Goal: Transaction & Acquisition: Download file/media

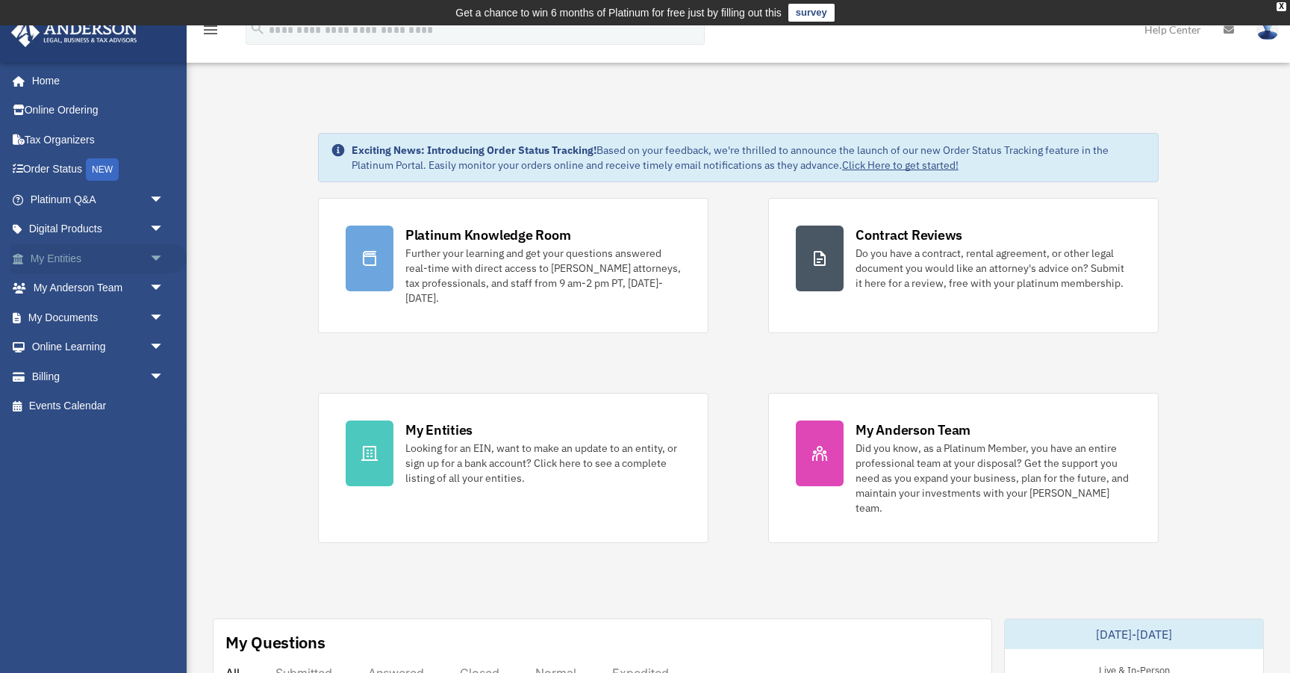
click at [163, 249] on span "arrow_drop_down" at bounding box center [164, 258] width 30 height 31
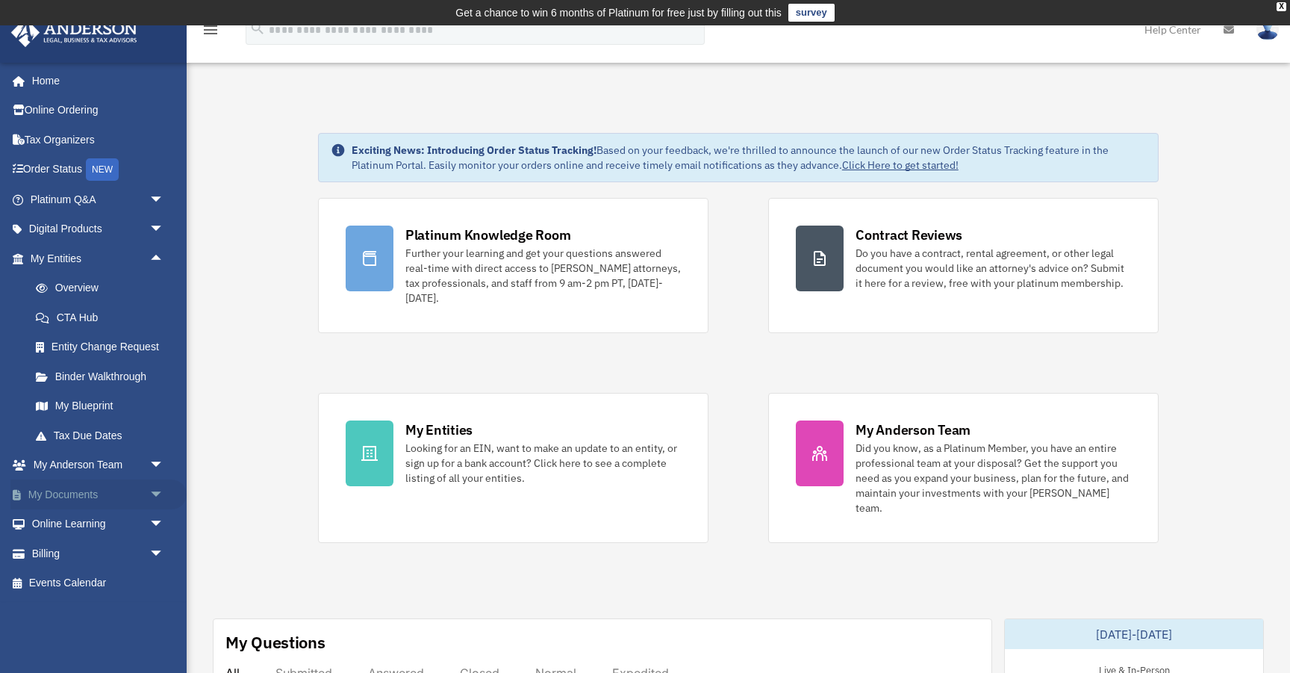
click at [83, 502] on link "My Documents arrow_drop_down" at bounding box center [98, 494] width 176 height 30
click at [157, 496] on span "arrow_drop_down" at bounding box center [164, 494] width 30 height 31
click at [60, 523] on link "Box" at bounding box center [104, 524] width 166 height 30
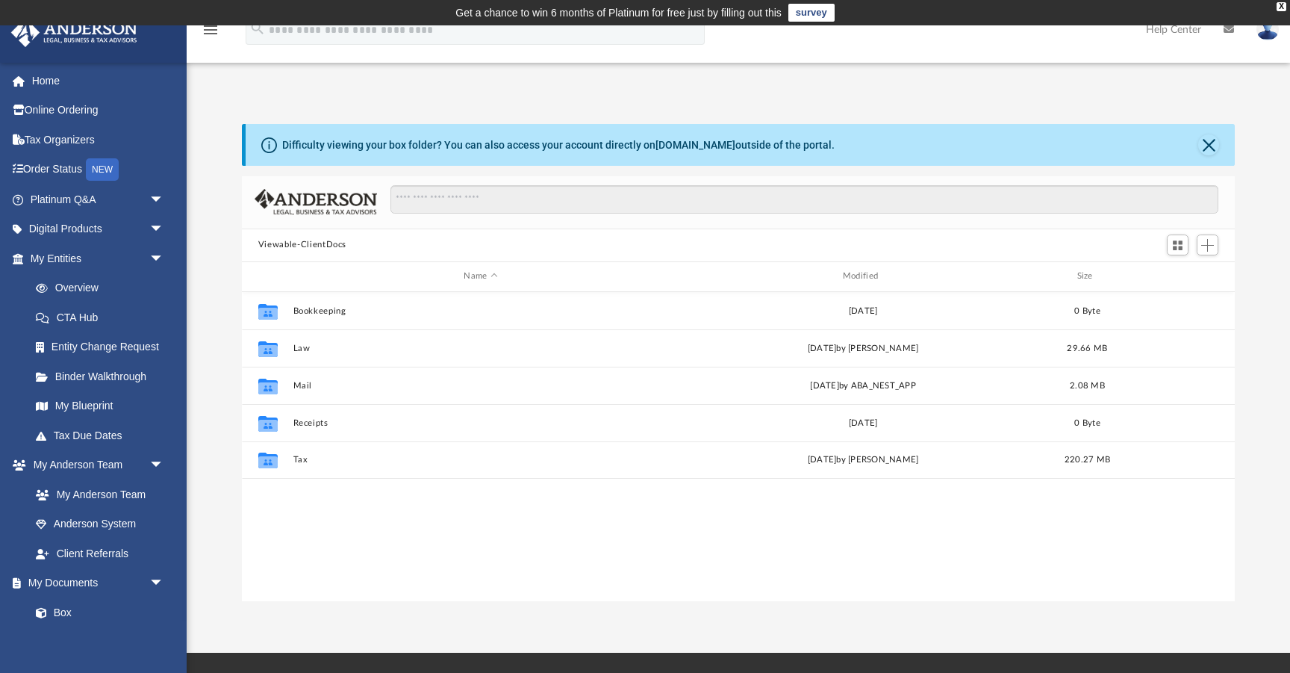
scroll to position [339, 993]
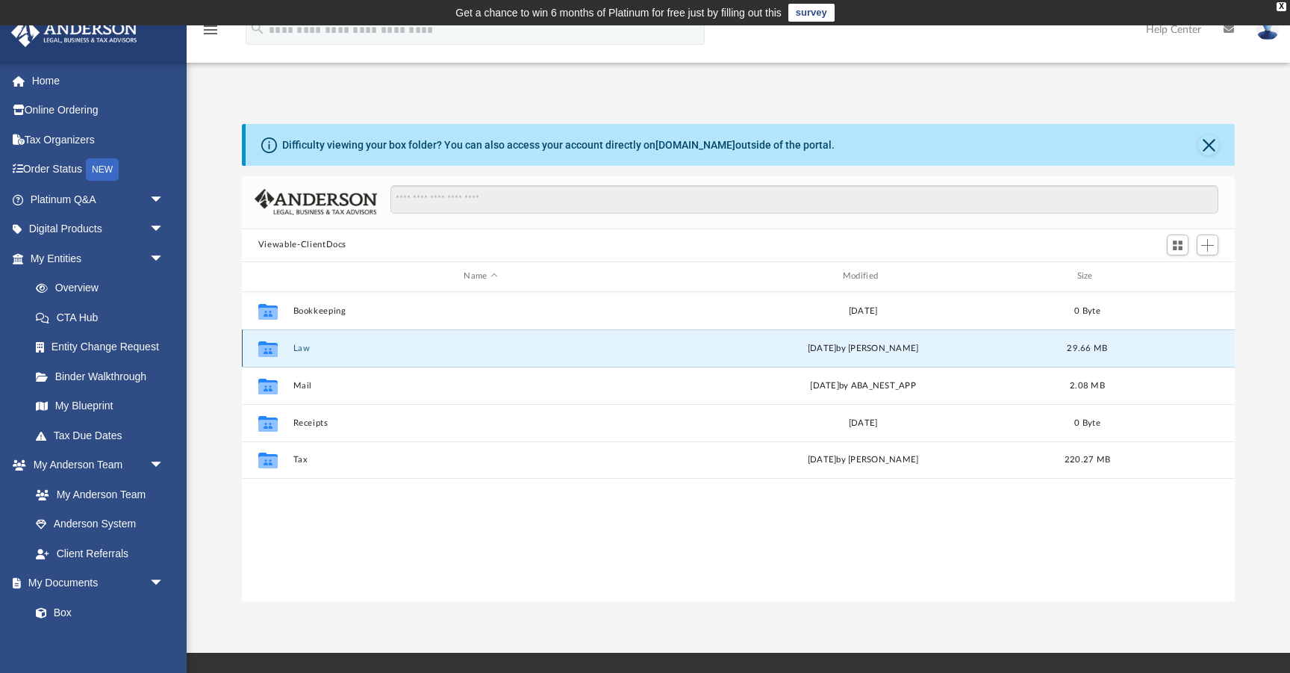
click at [299, 344] on button "Law" at bounding box center [481, 349] width 376 height 10
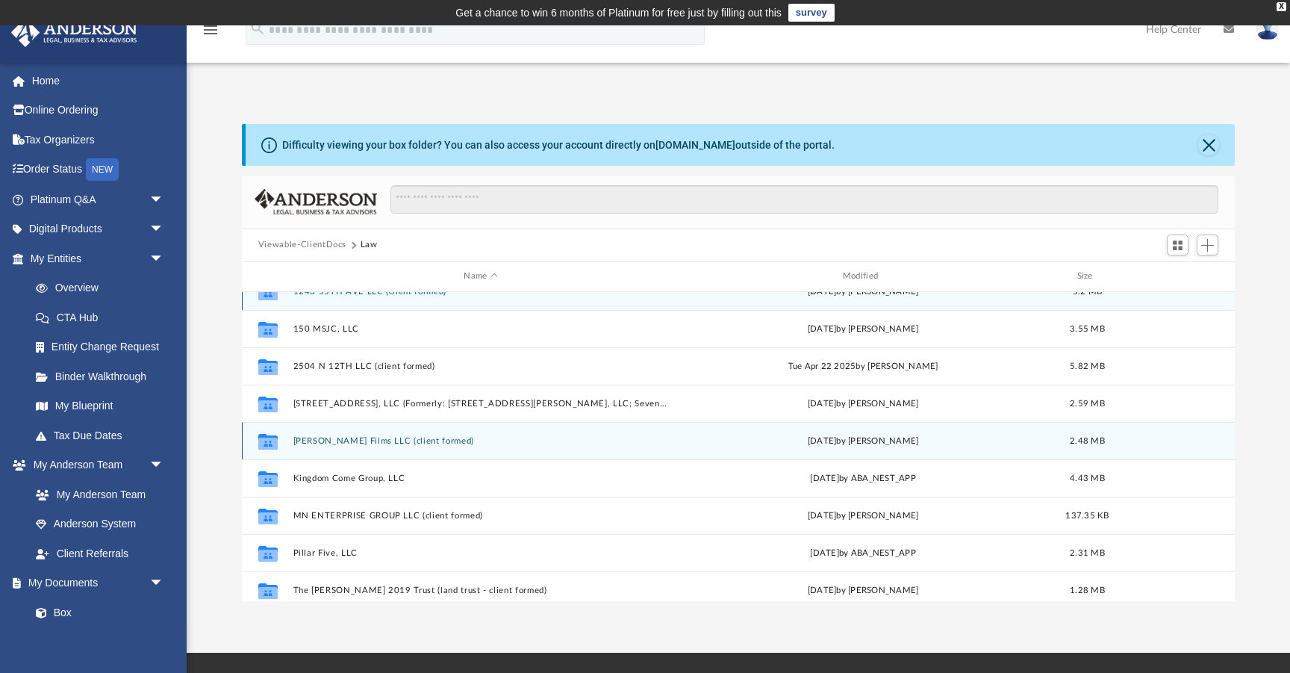
scroll to position [23, 0]
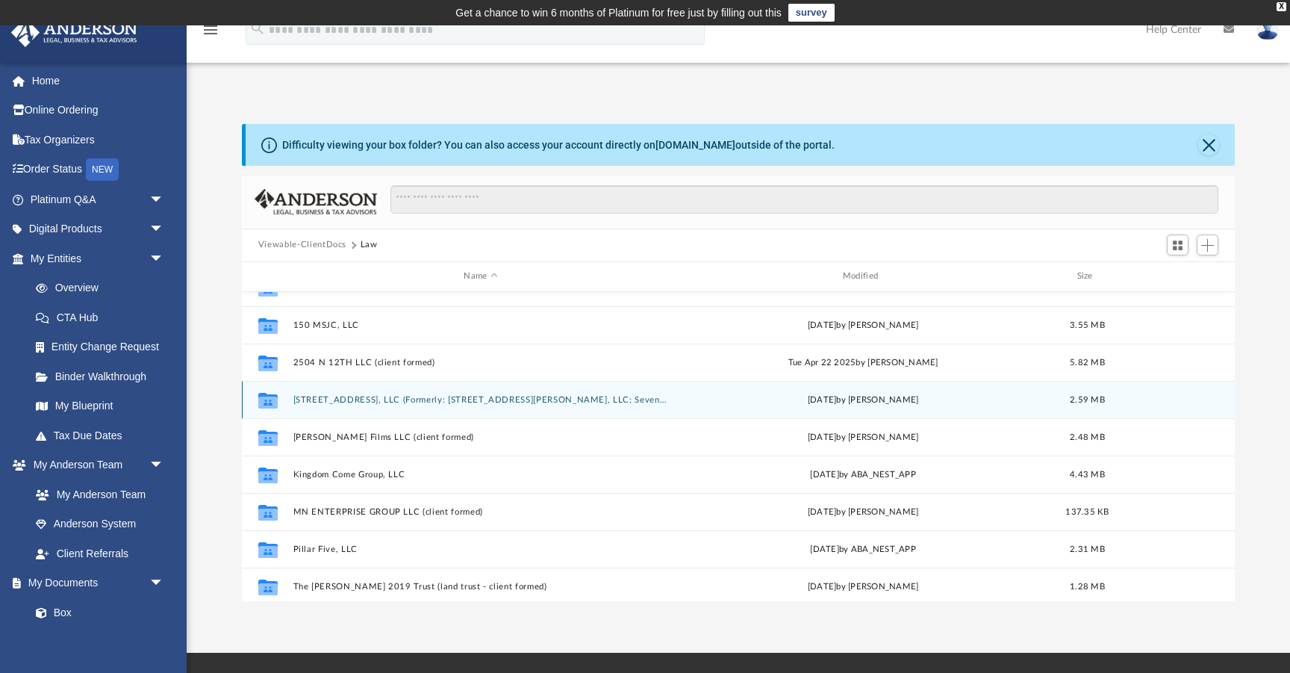
click at [388, 404] on div "Collaborated Folder 330 2nd Street, LLC (Formerly: 158 Wayne Apt 217A, LLC; Sev…" at bounding box center [738, 399] width 993 height 37
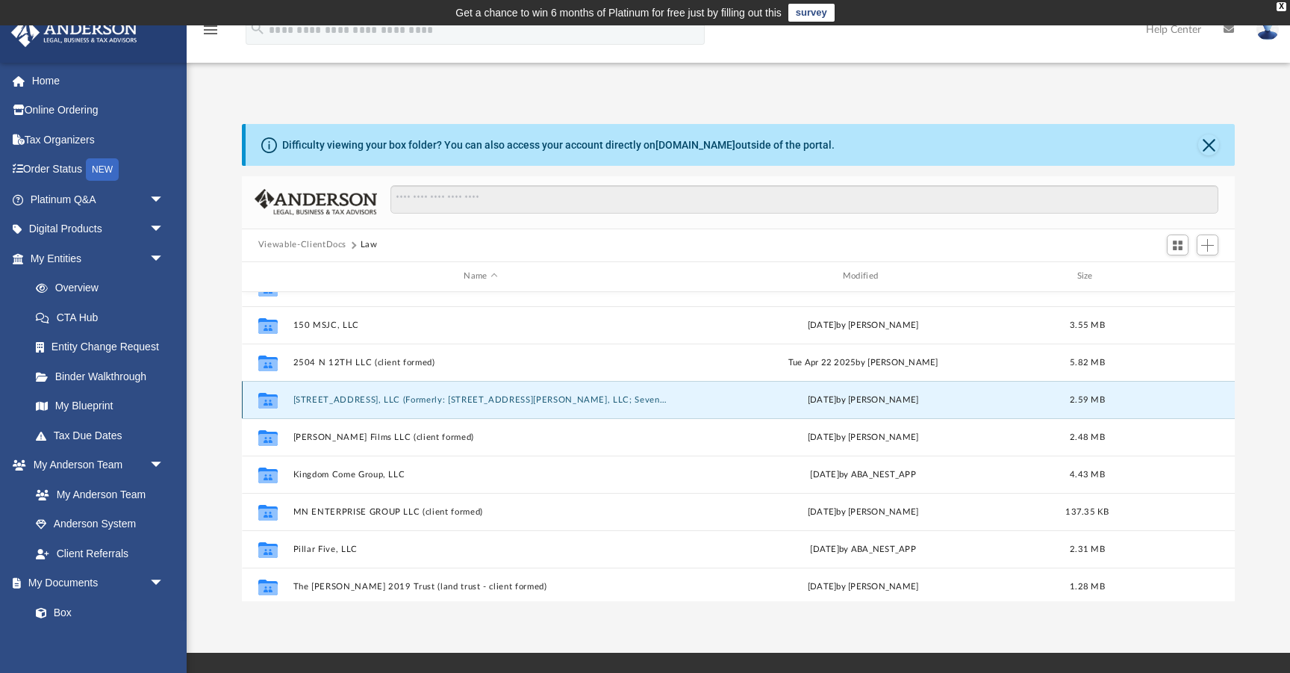
click at [358, 400] on button "[STREET_ADDRESS], LLC (Formerly: [STREET_ADDRESS][PERSON_NAME], LLC; Seven Yes …" at bounding box center [481, 400] width 376 height 10
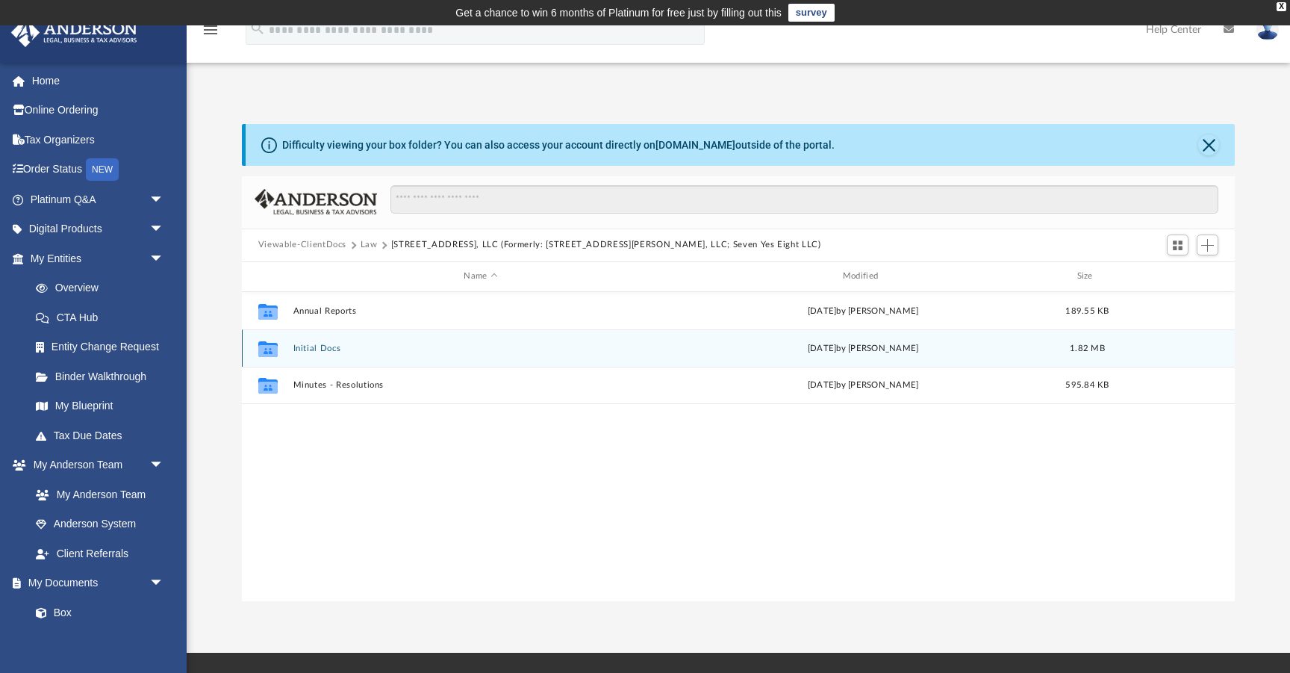
click at [322, 346] on button "Initial Docs" at bounding box center [481, 349] width 376 height 10
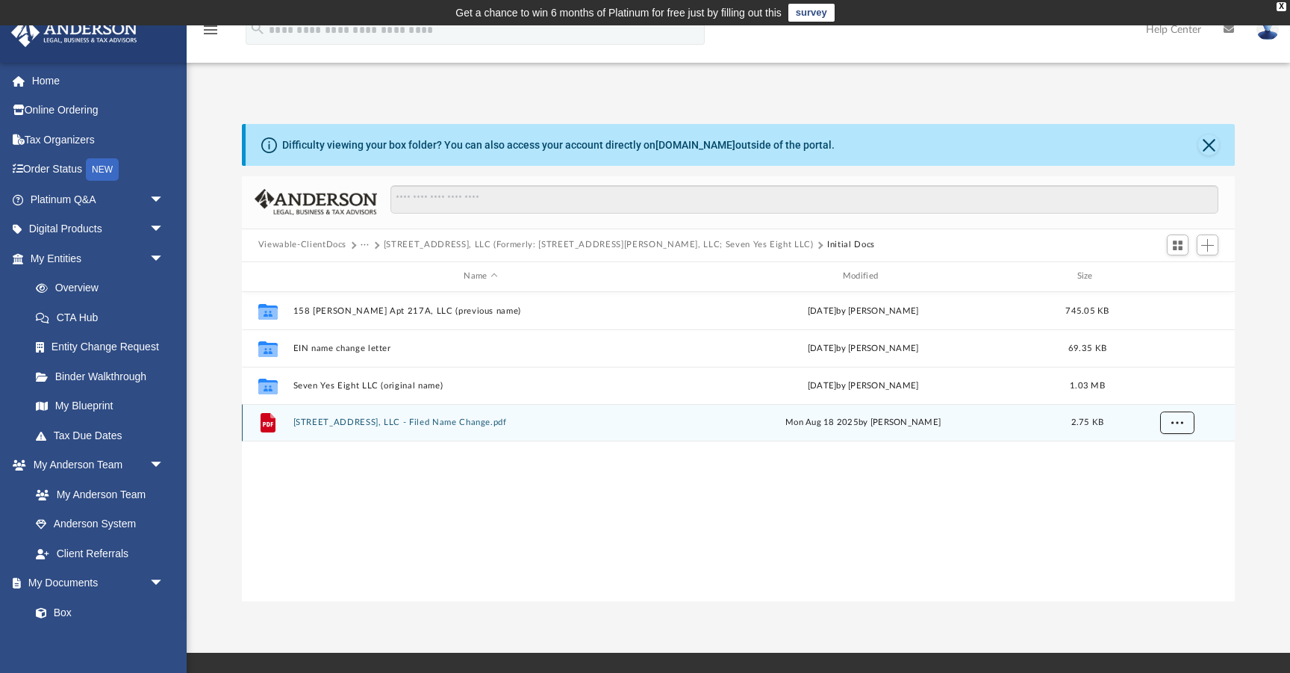
click at [1187, 421] on button "More options" at bounding box center [1177, 422] width 34 height 22
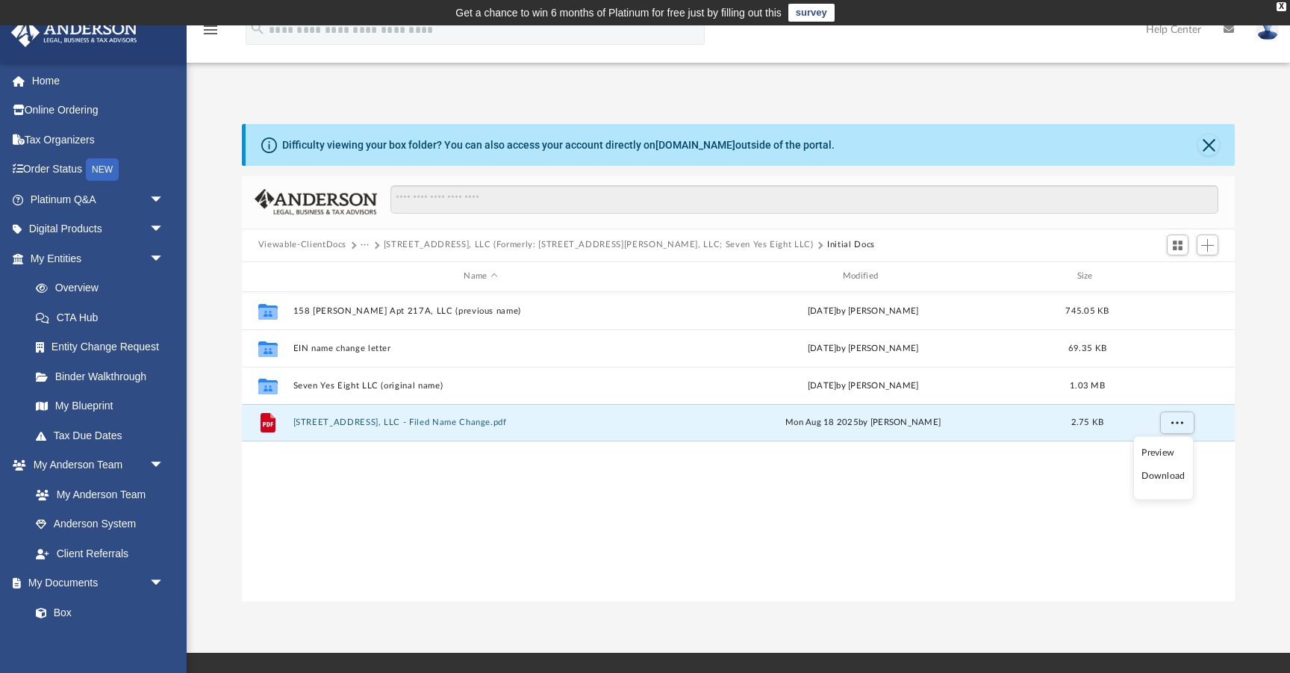
click at [1151, 479] on li "Download" at bounding box center [1163, 476] width 43 height 16
click at [405, 249] on button "[STREET_ADDRESS], LLC (Formerly: [STREET_ADDRESS][PERSON_NAME], LLC; Seven Yes …" at bounding box center [599, 244] width 430 height 13
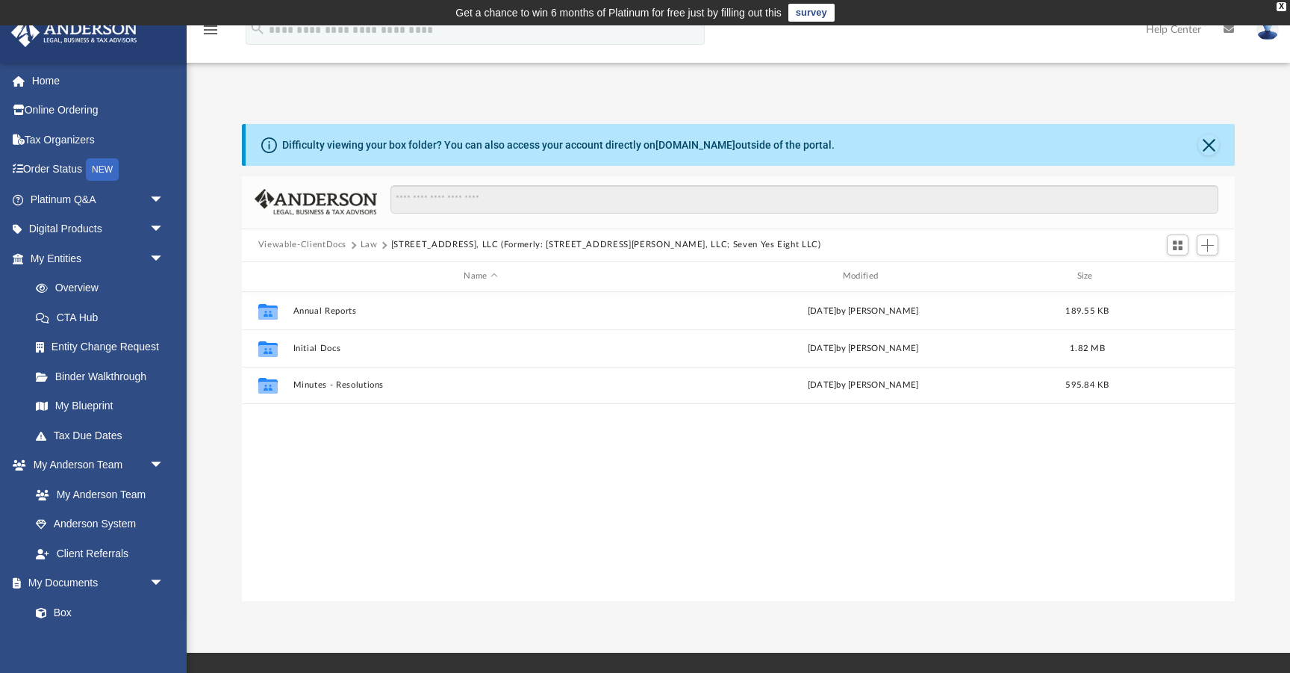
click at [364, 241] on button "Law" at bounding box center [369, 244] width 17 height 13
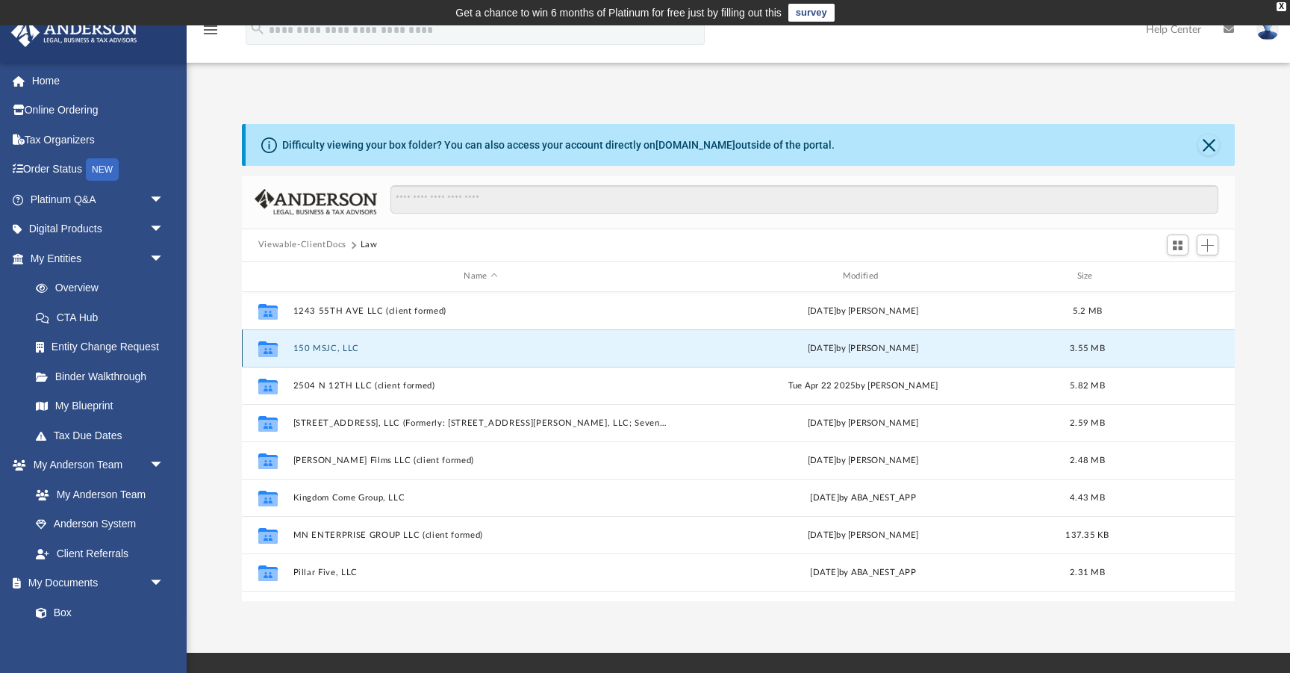
click at [320, 349] on button "150 MSJC, LLC" at bounding box center [481, 349] width 376 height 10
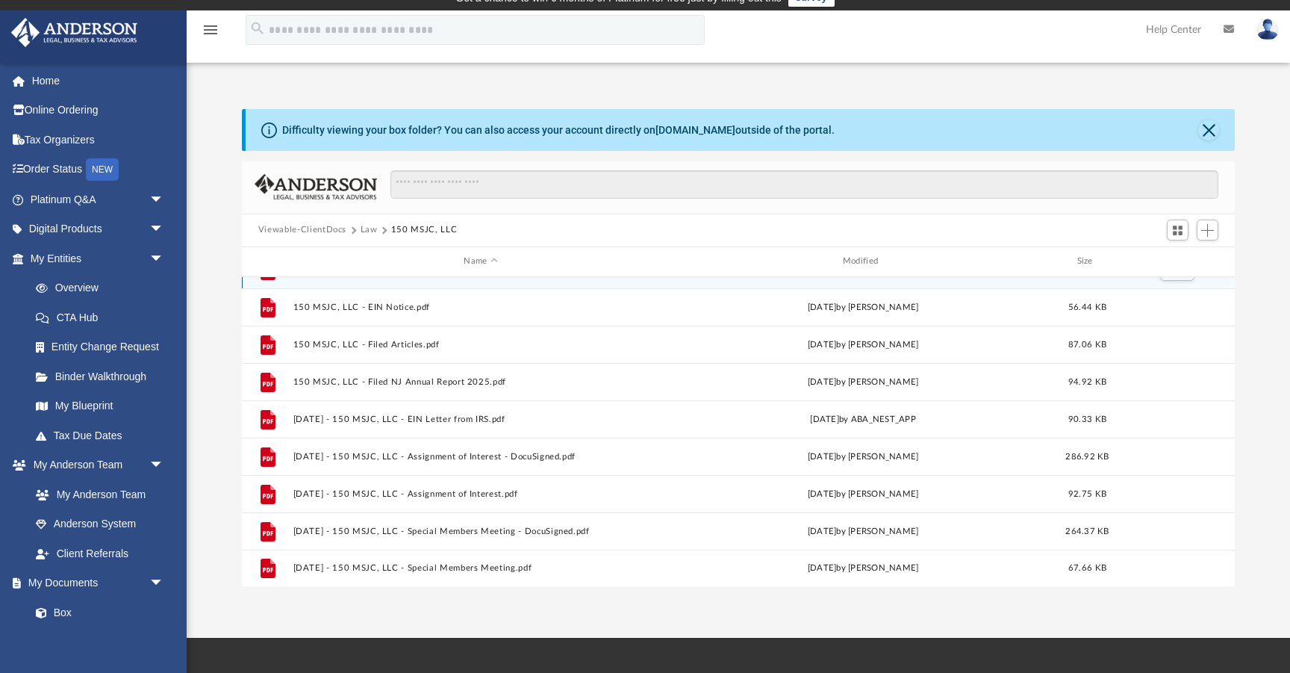
scroll to position [18, 0]
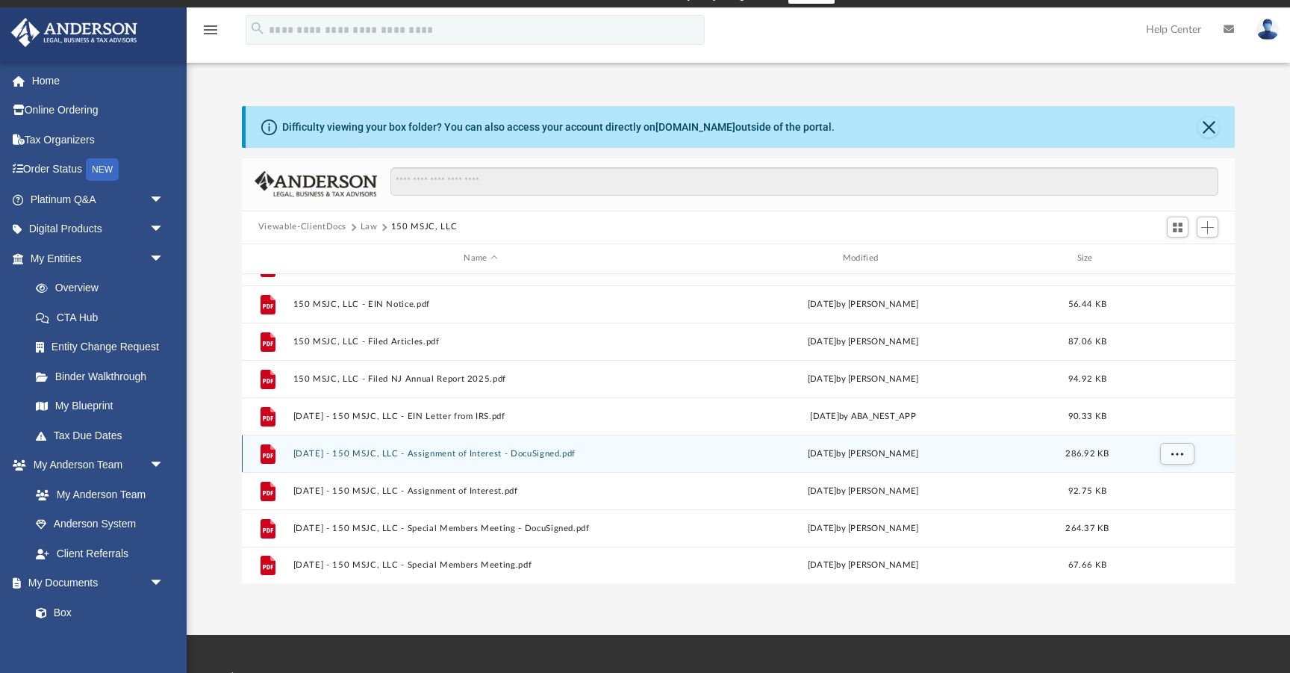
click at [465, 452] on button "[DATE] - 150 MSJC, LLC - Assignment of Interest - DocuSigned.pdf" at bounding box center [481, 454] width 376 height 10
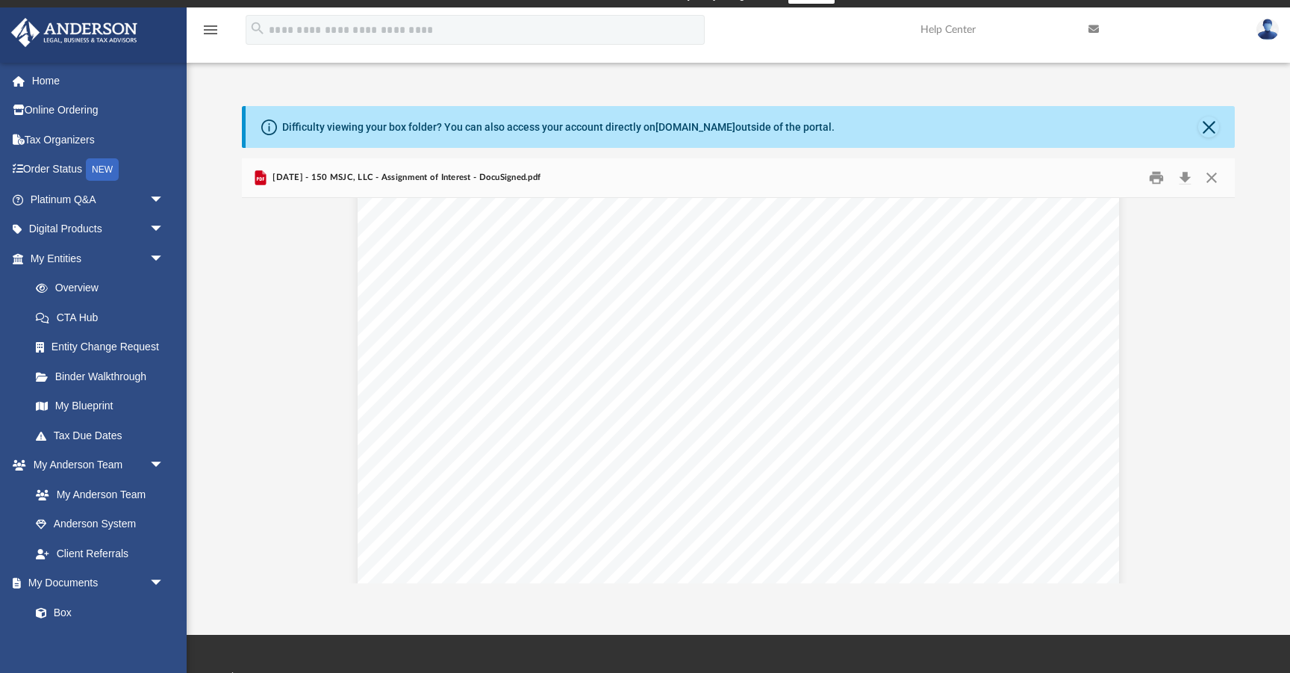
scroll to position [1576, 0]
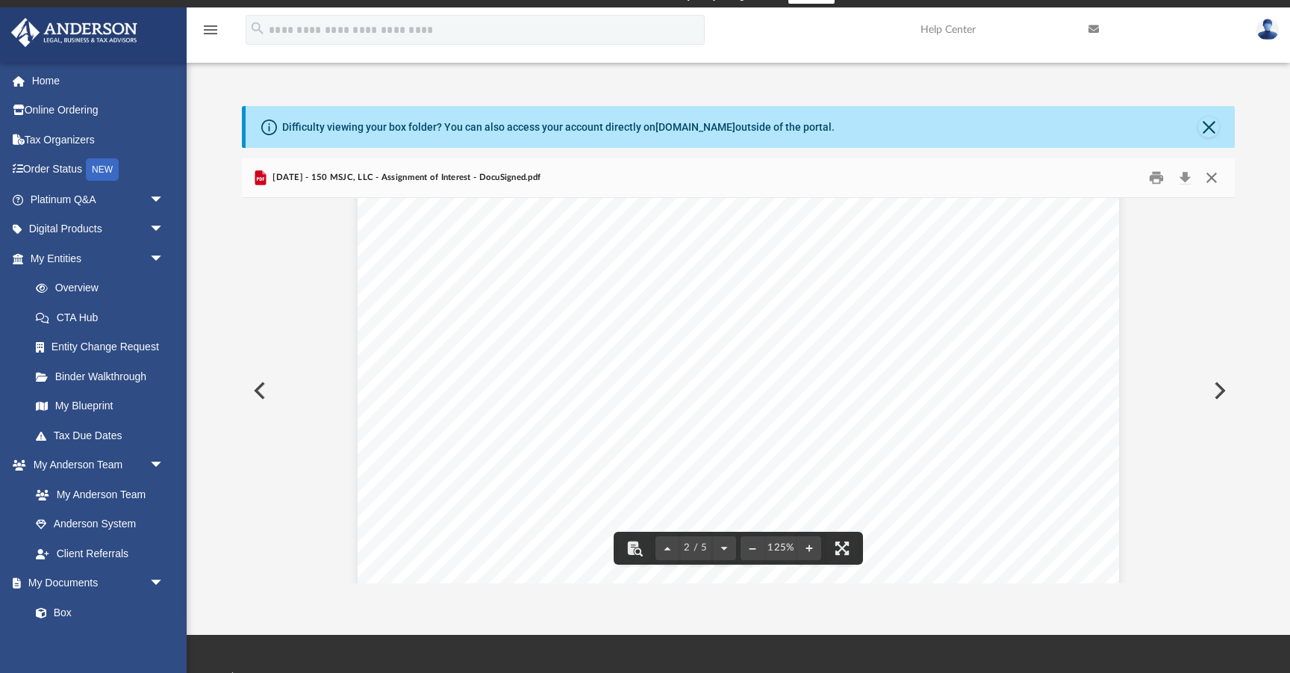
click at [1211, 178] on button "Close" at bounding box center [1212, 177] width 27 height 23
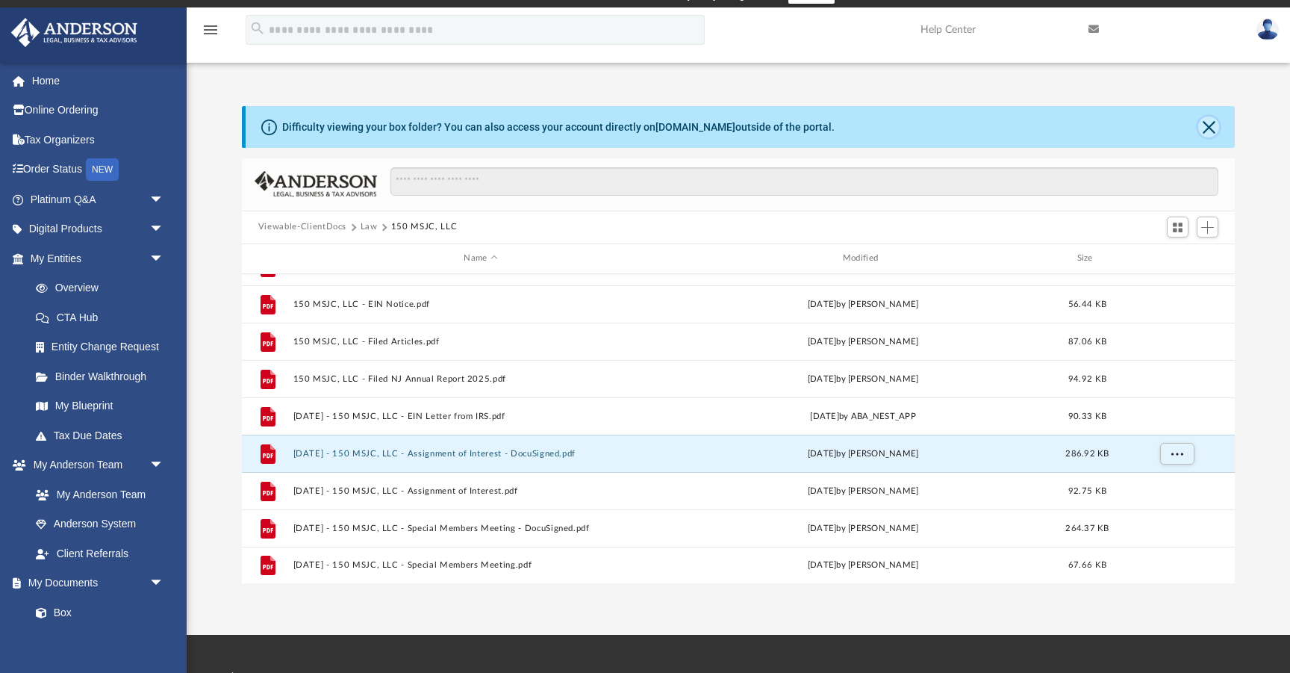
click at [1206, 127] on button "Close" at bounding box center [1209, 126] width 21 height 21
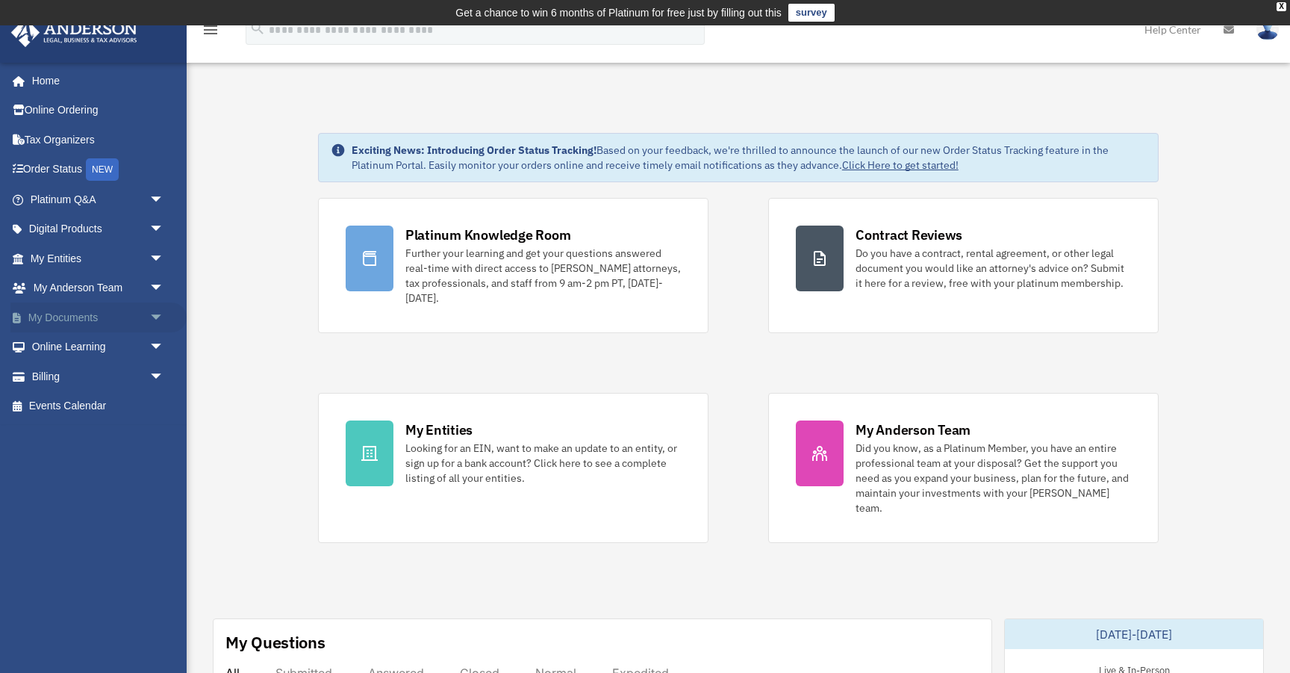
click at [153, 311] on span "arrow_drop_down" at bounding box center [164, 317] width 30 height 31
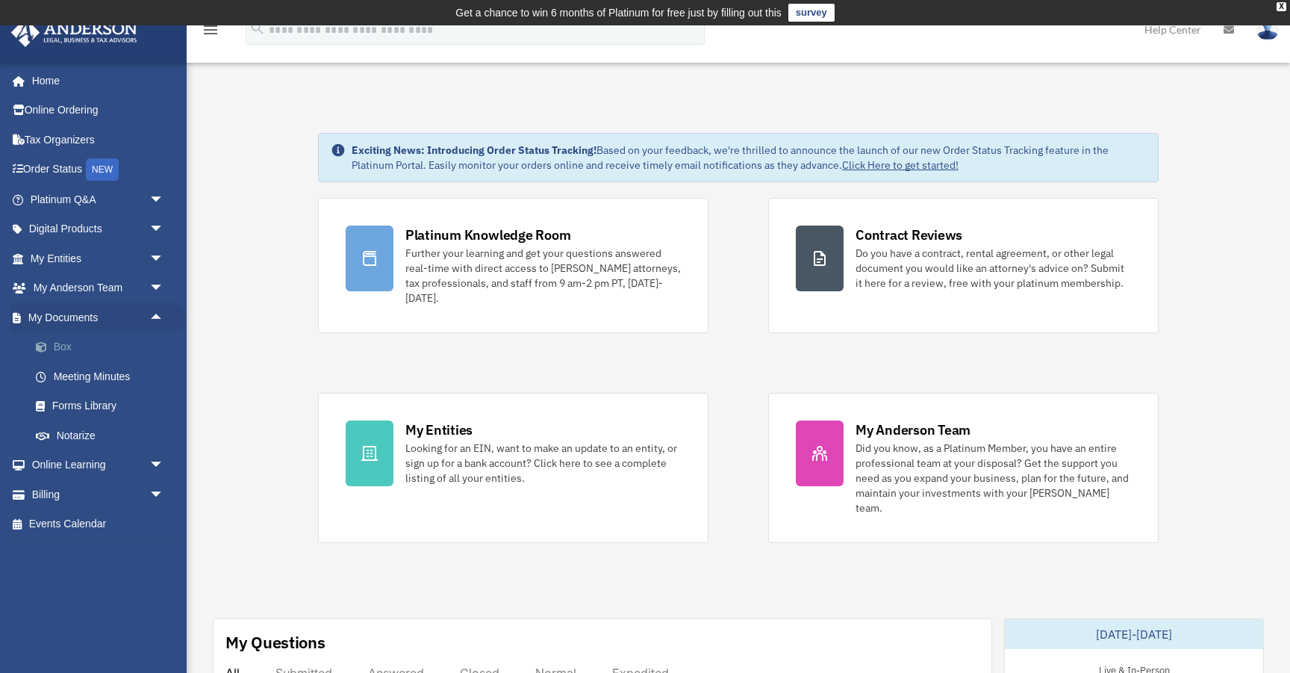
click at [66, 341] on link "Box" at bounding box center [104, 347] width 166 height 30
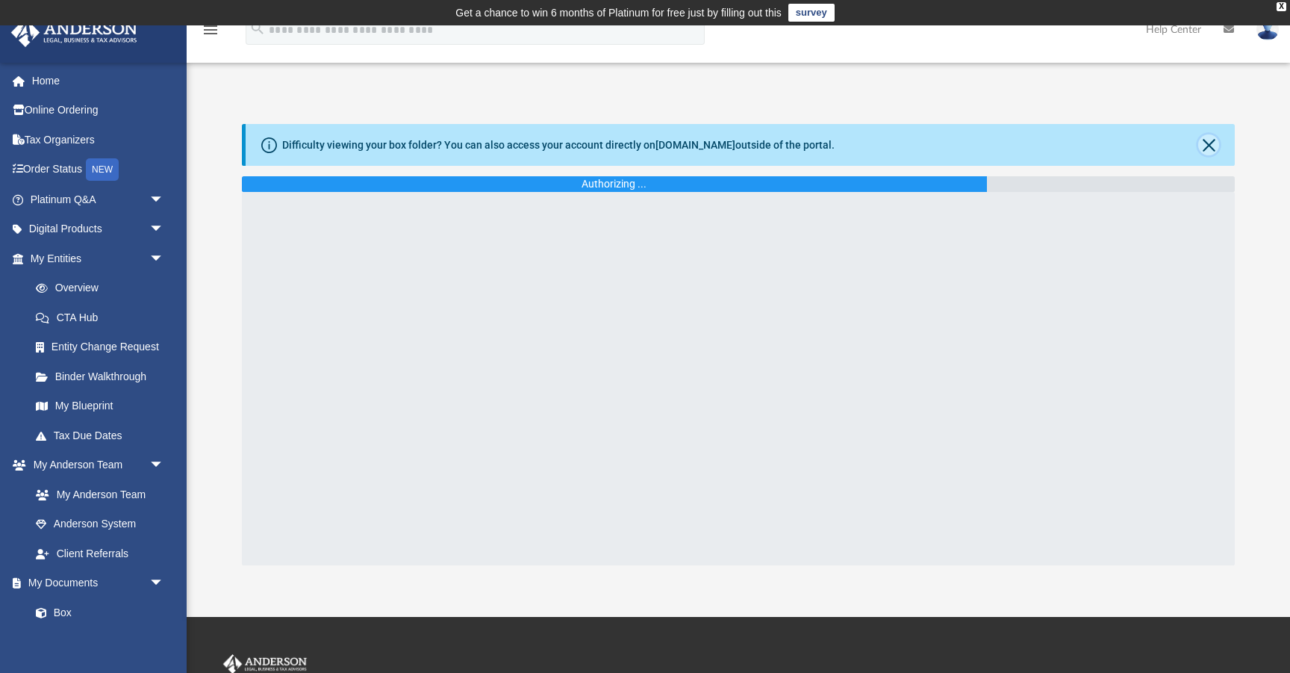
click at [1208, 146] on button "Close" at bounding box center [1209, 144] width 21 height 21
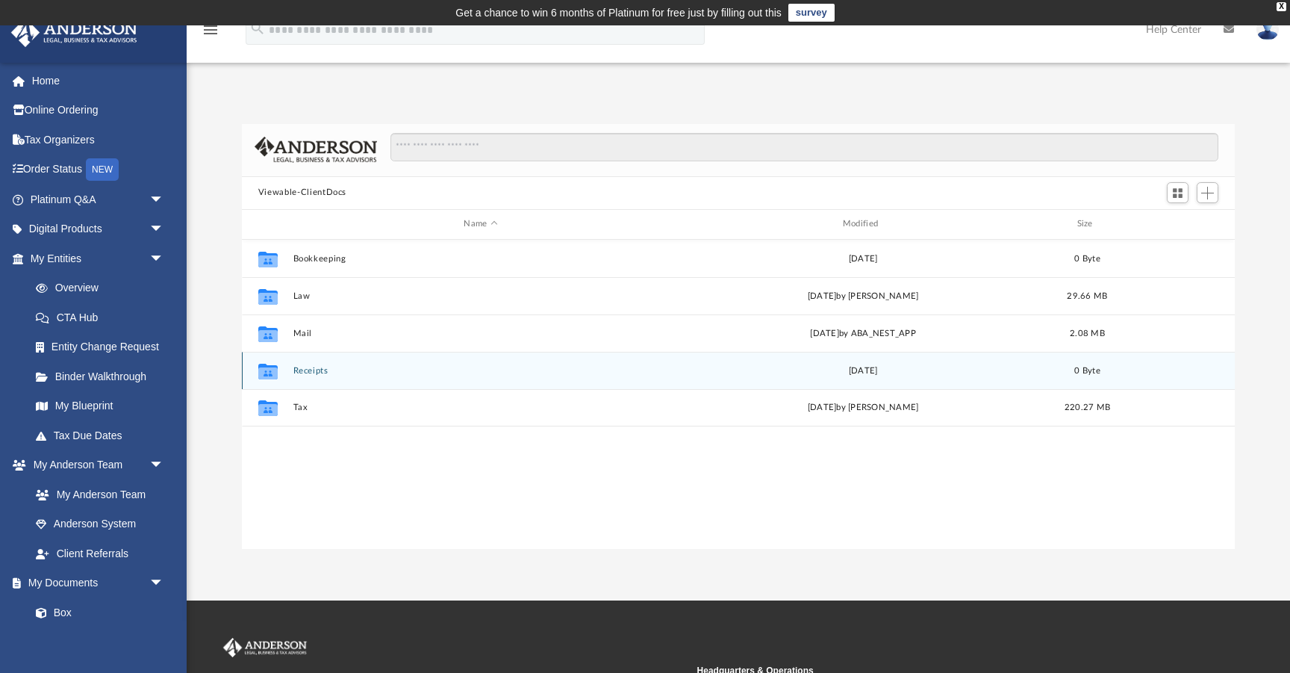
scroll to position [339, 993]
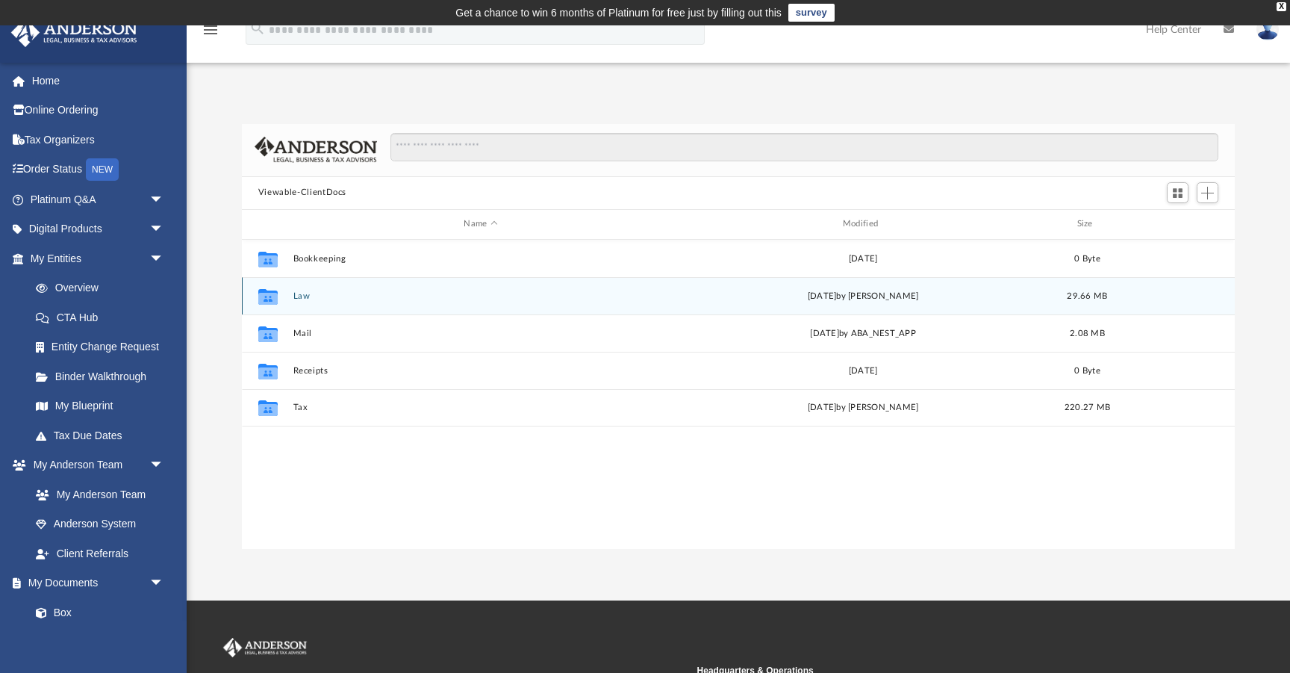
click at [296, 294] on button "Law" at bounding box center [481, 296] width 376 height 10
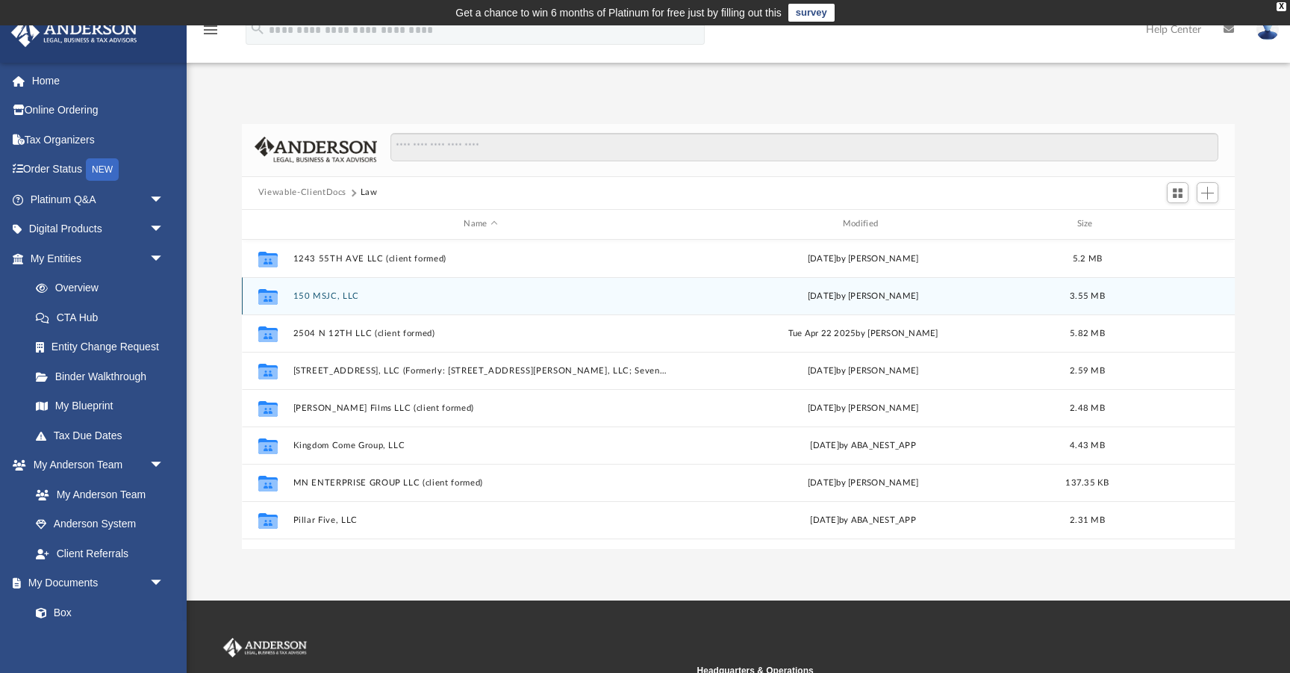
click at [330, 303] on div "Collaborated Folder 150 MSJC, LLC [DATE] by [PERSON_NAME] 3.55 MB" at bounding box center [738, 295] width 993 height 37
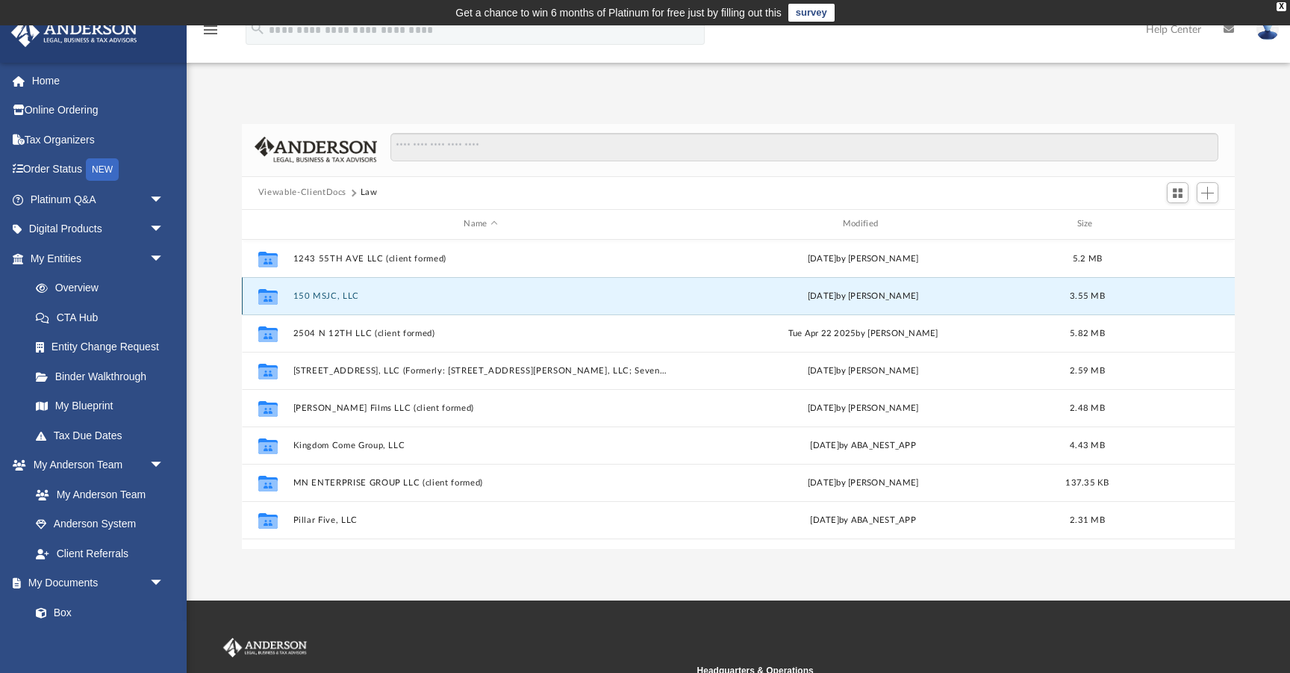
click at [326, 300] on div "Collaborated Folder 150 MSJC, LLC [DATE] by [PERSON_NAME] 3.55 MB" at bounding box center [738, 295] width 993 height 37
click at [316, 298] on button "150 MSJC, LLC" at bounding box center [481, 296] width 376 height 10
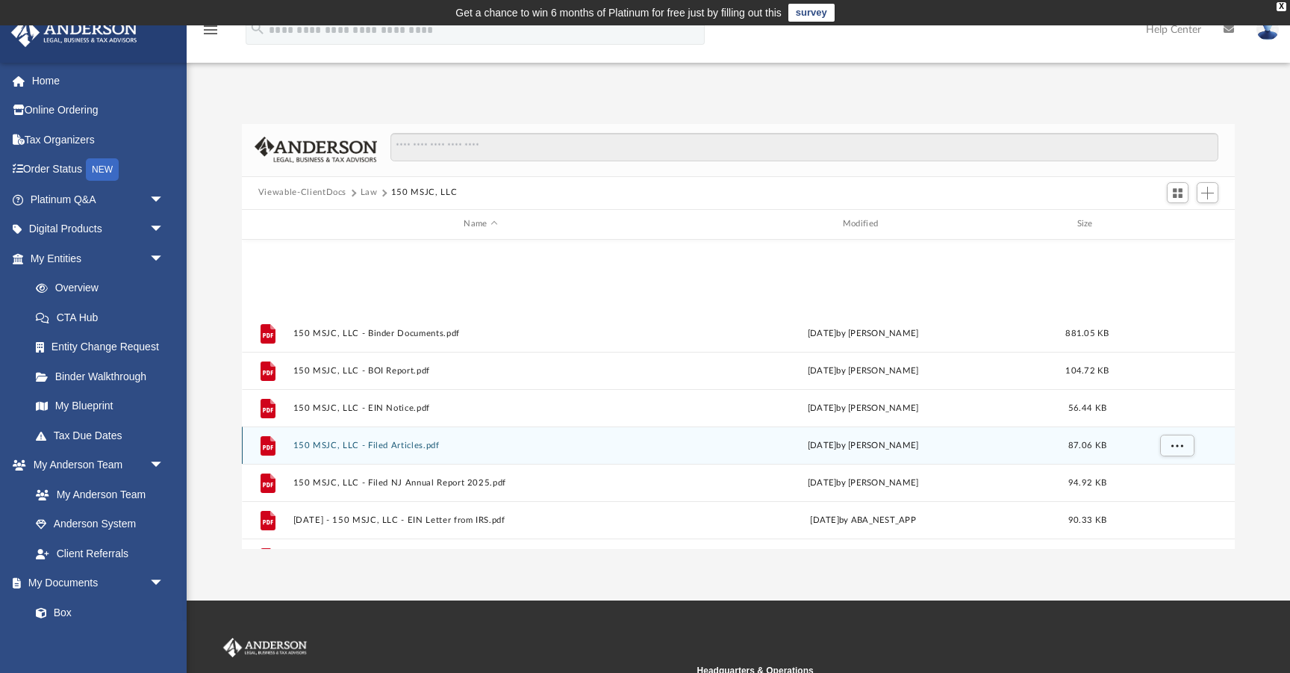
scroll to position [138, 0]
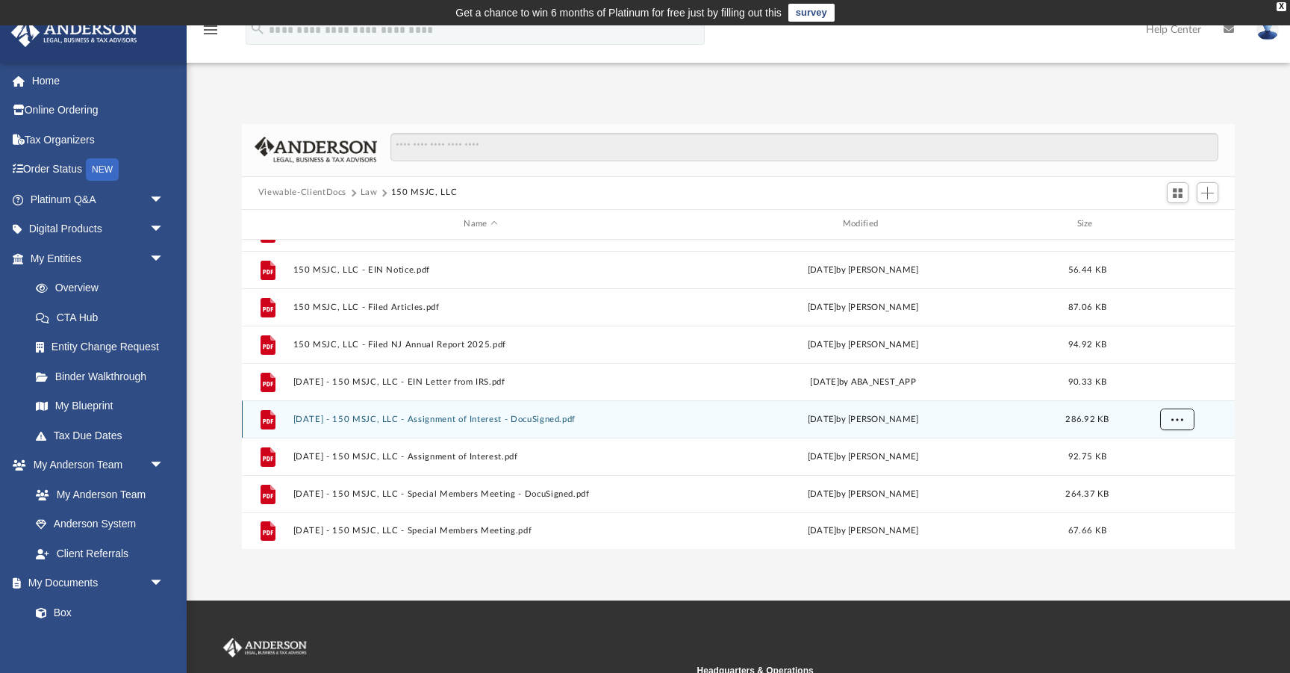
click at [1185, 417] on button "More options" at bounding box center [1177, 419] width 34 height 22
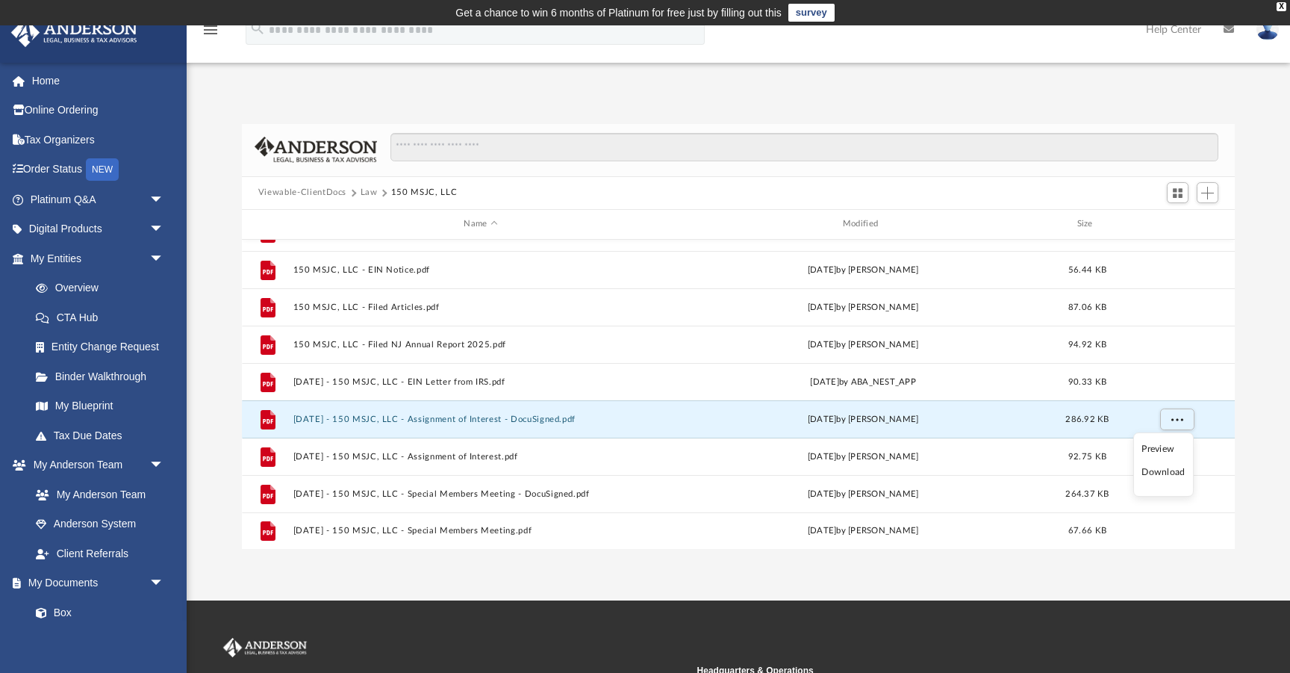
click at [1158, 479] on li "Download" at bounding box center [1163, 472] width 43 height 16
click at [1184, 415] on button "More options" at bounding box center [1177, 419] width 34 height 22
click at [366, 193] on button "Law" at bounding box center [369, 192] width 17 height 13
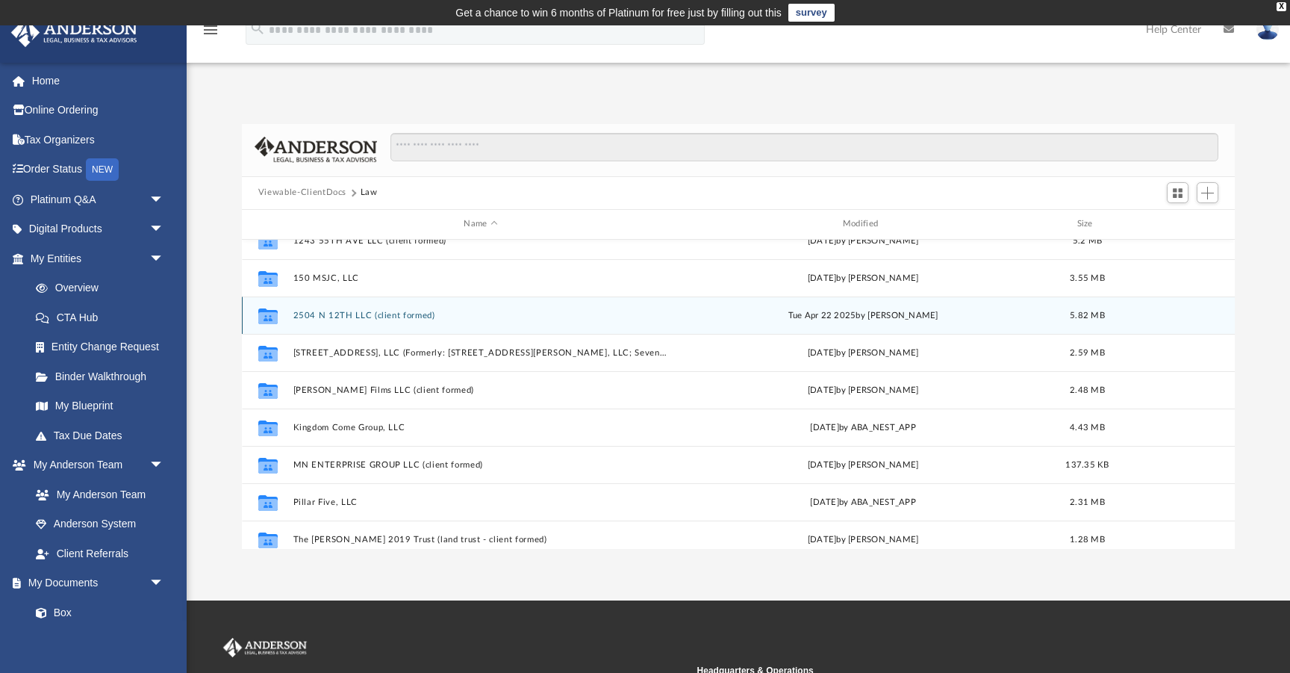
scroll to position [26, 0]
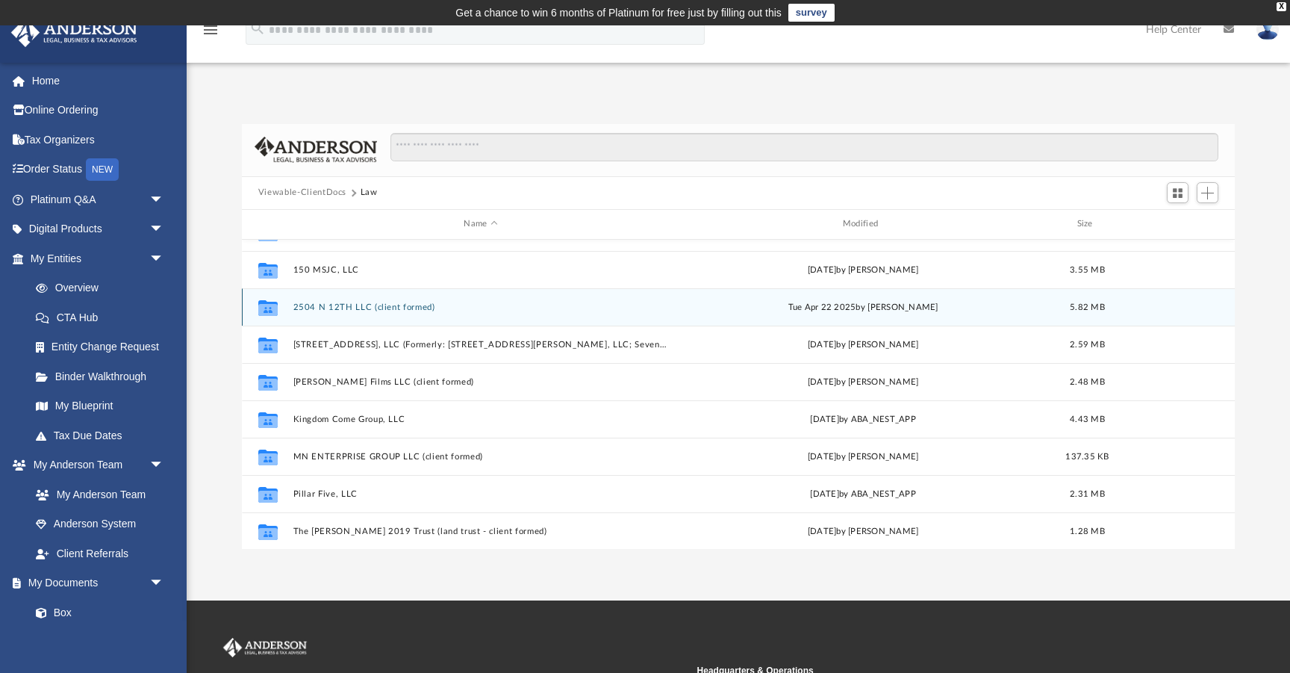
click at [370, 306] on button "2504 N 12TH LLC (client formed)" at bounding box center [481, 307] width 376 height 10
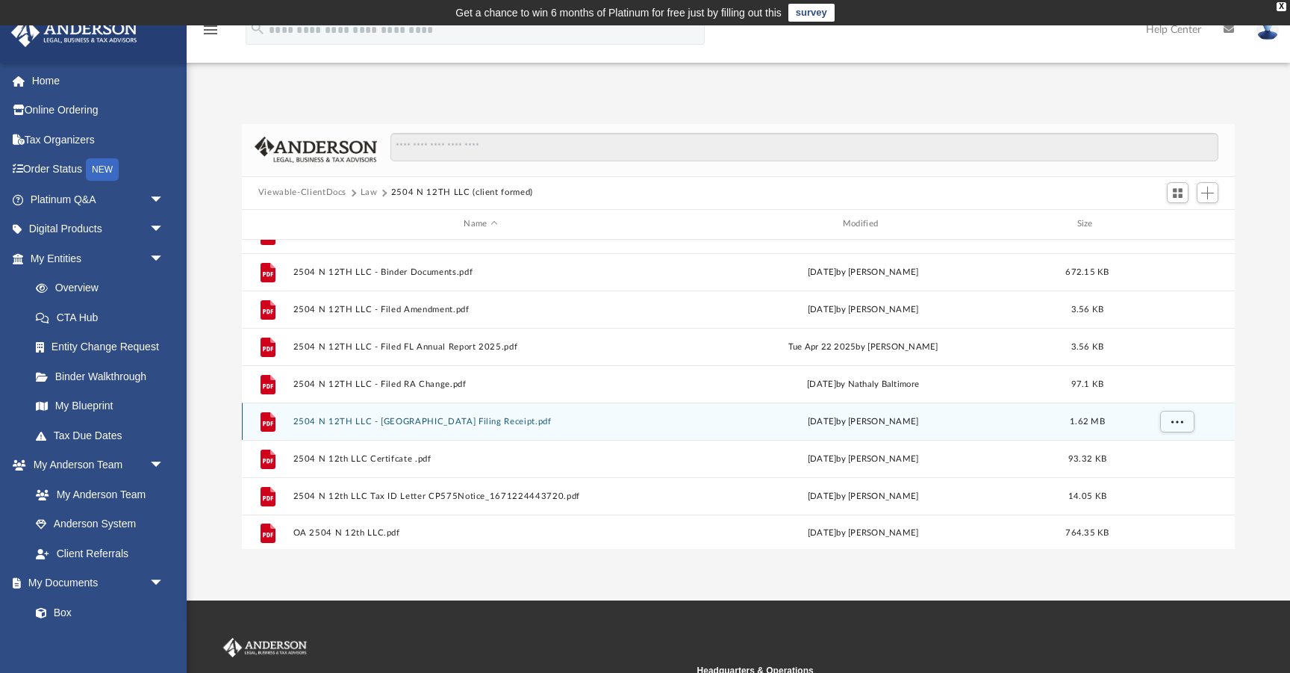
scroll to position [101, 0]
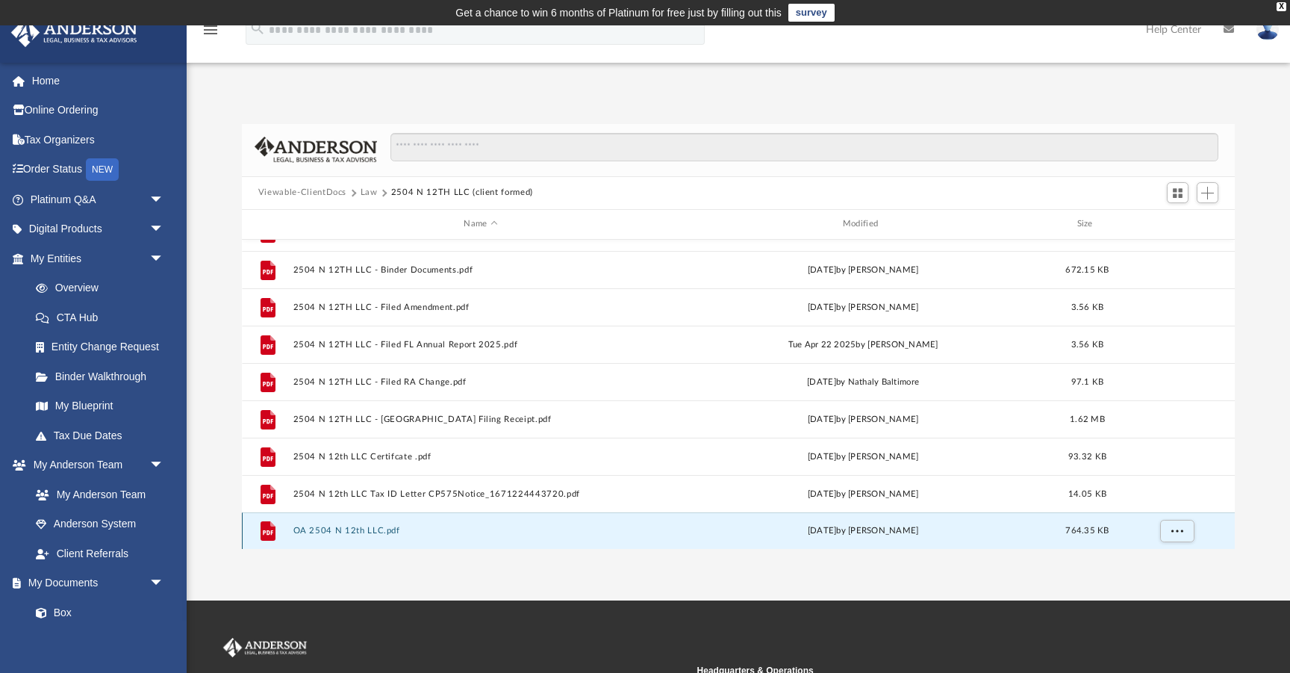
click at [364, 529] on button "OA 2504 N 12th LLC.pdf" at bounding box center [481, 531] width 376 height 10
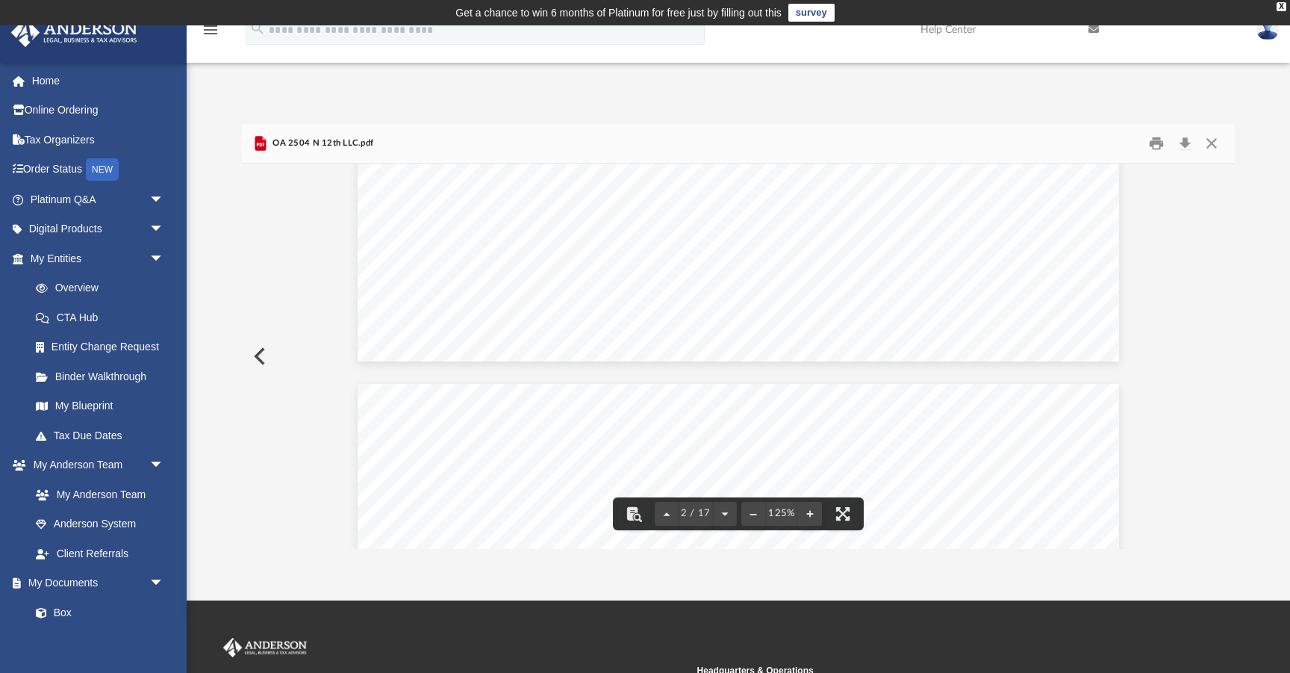
scroll to position [2031, 0]
click at [1230, 210] on div at bounding box center [738, 210] width 993 height 1
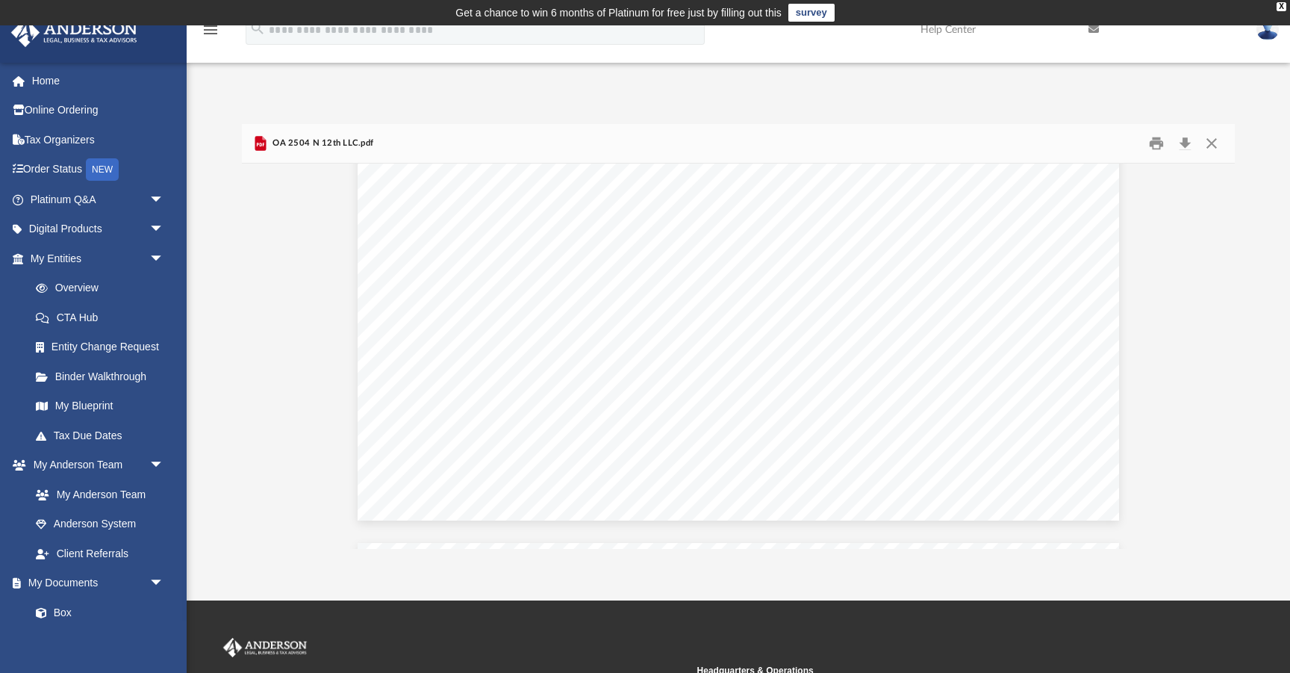
scroll to position [12272, 0]
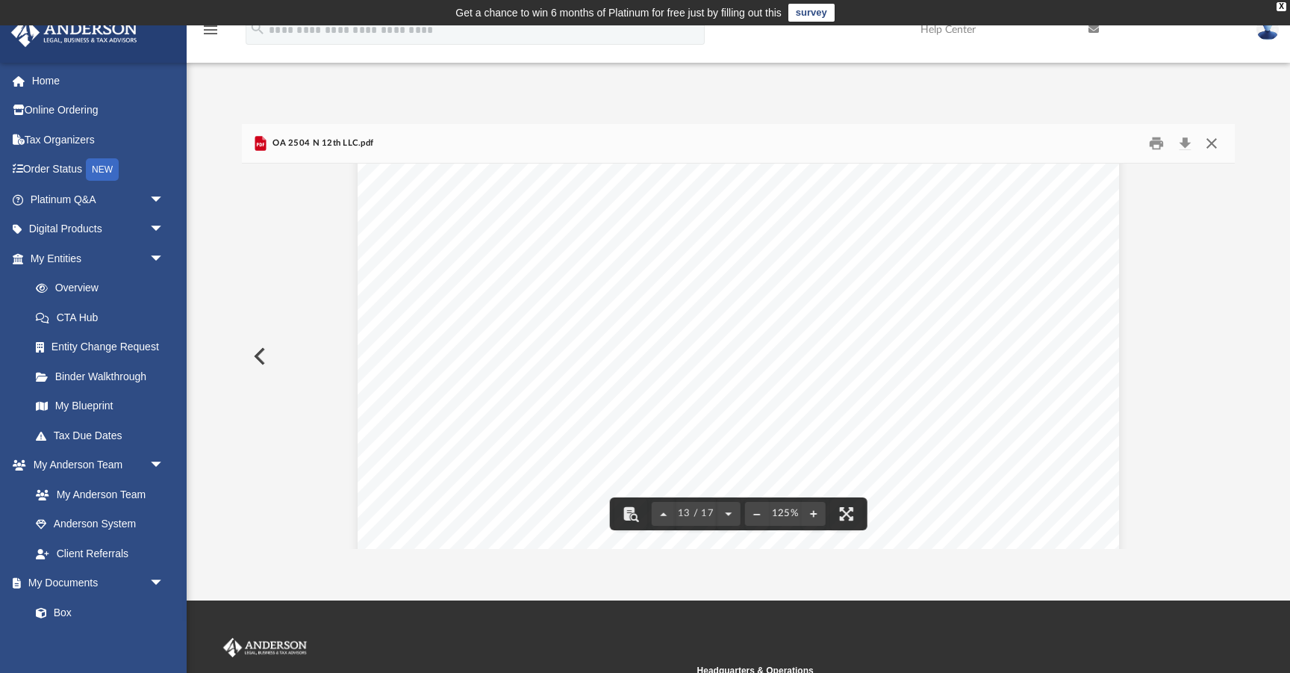
click at [1211, 140] on button "Close" at bounding box center [1212, 142] width 27 height 23
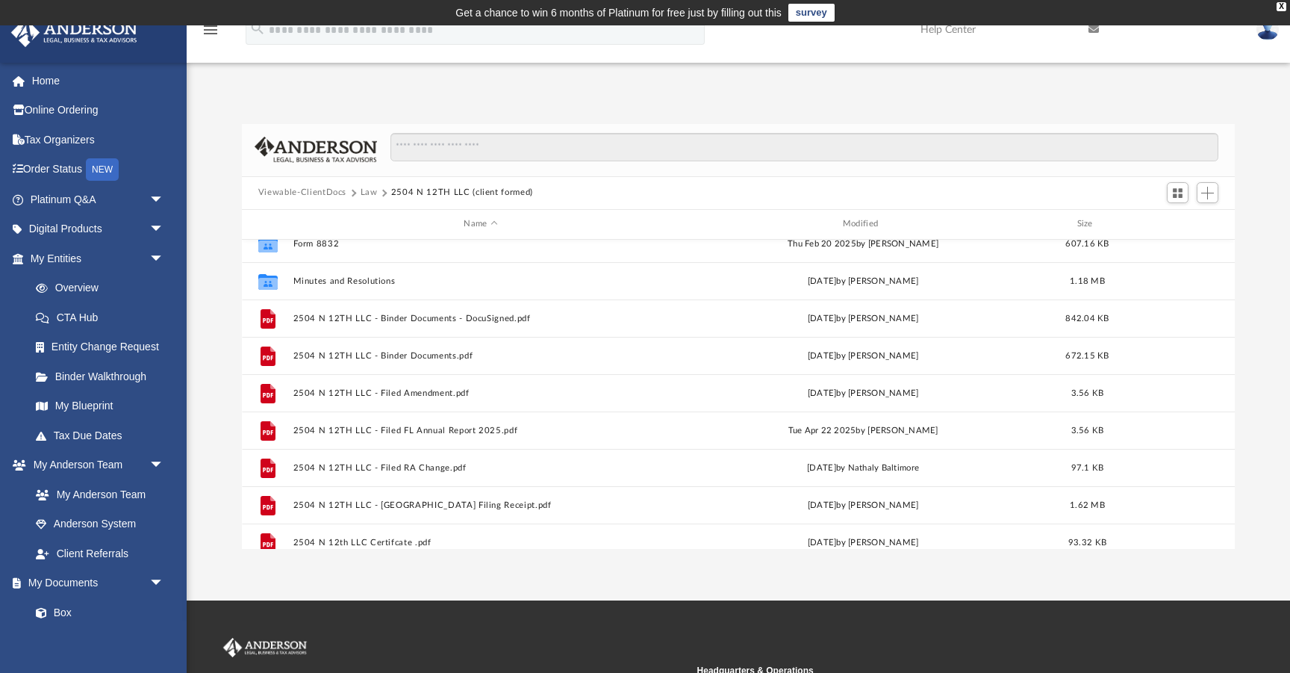
scroll to position [0, 0]
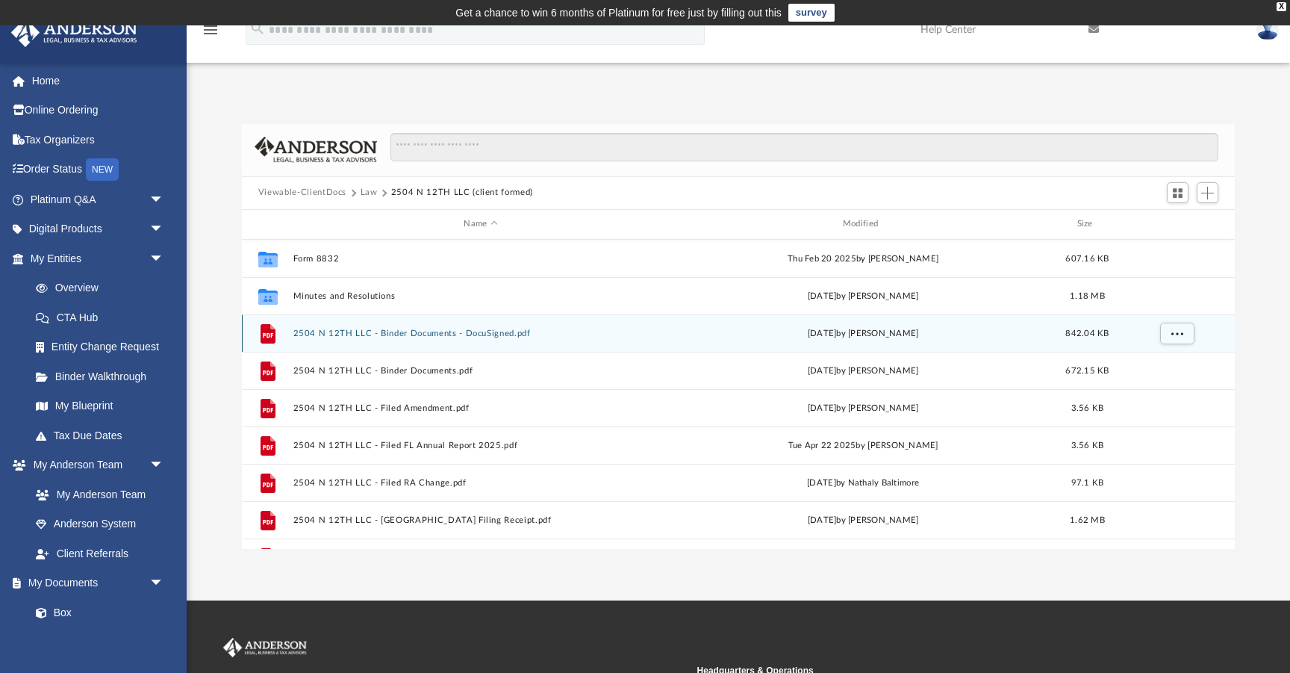
click at [434, 333] on button "2504 N 12TH LLC - Binder Documents - DocuSigned.pdf" at bounding box center [481, 334] width 376 height 10
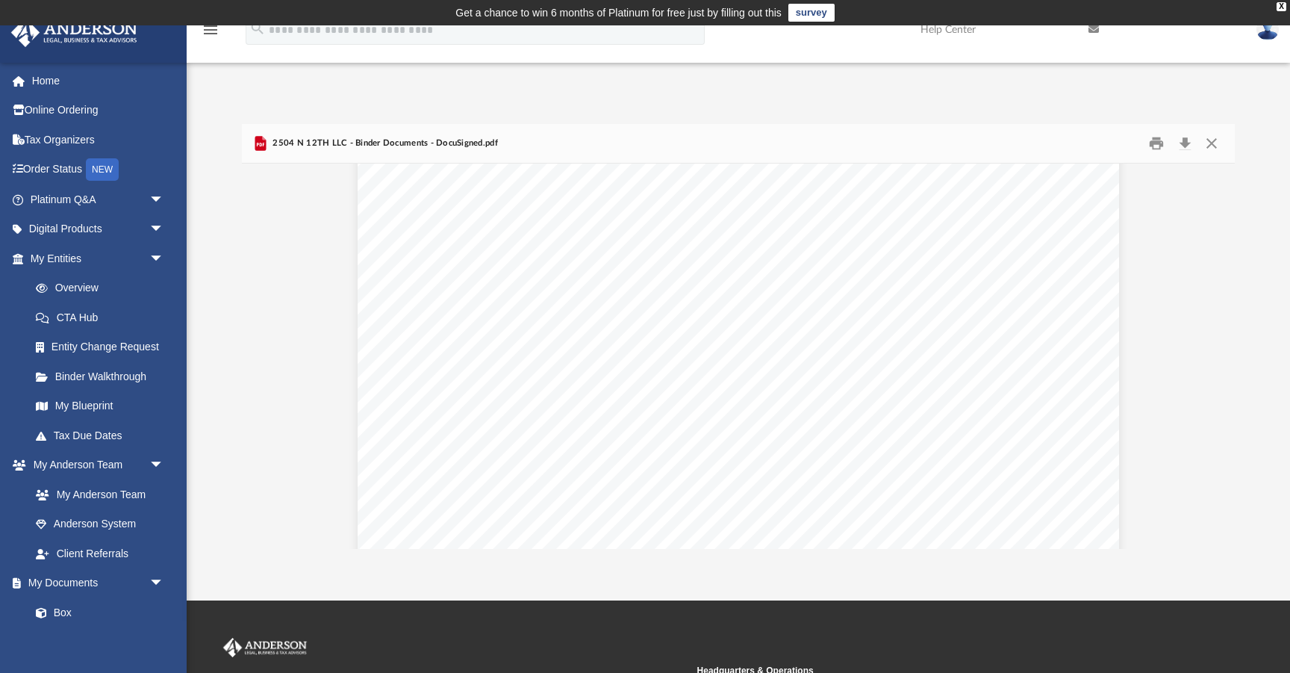
scroll to position [43640, 0]
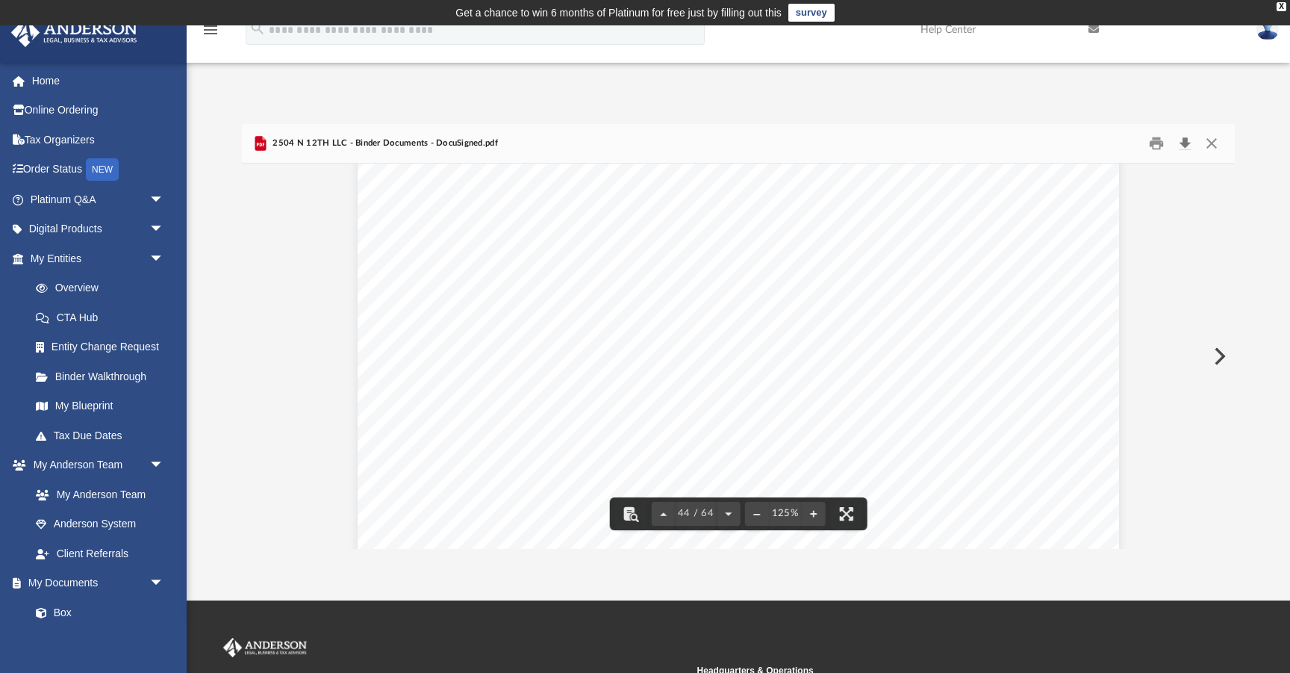
click at [1193, 139] on button "Download" at bounding box center [1185, 142] width 27 height 23
click at [1220, 144] on button "Close" at bounding box center [1212, 142] width 27 height 23
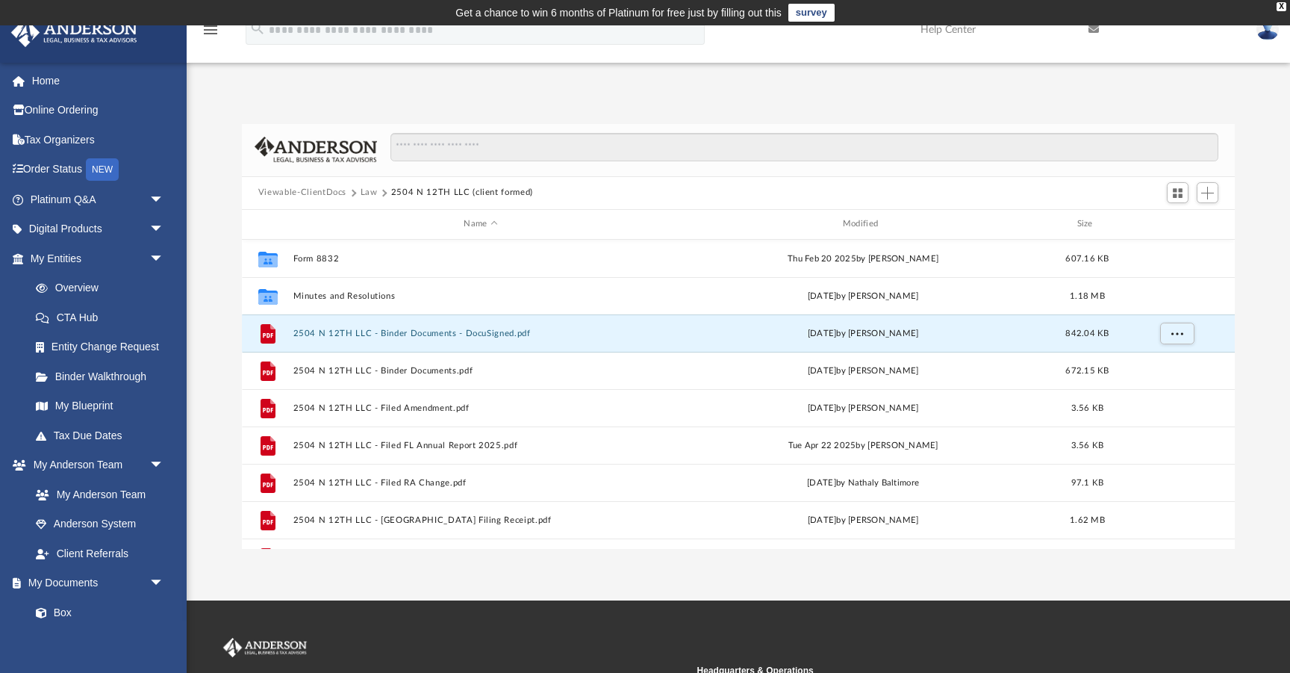
click at [362, 190] on button "Law" at bounding box center [369, 192] width 17 height 13
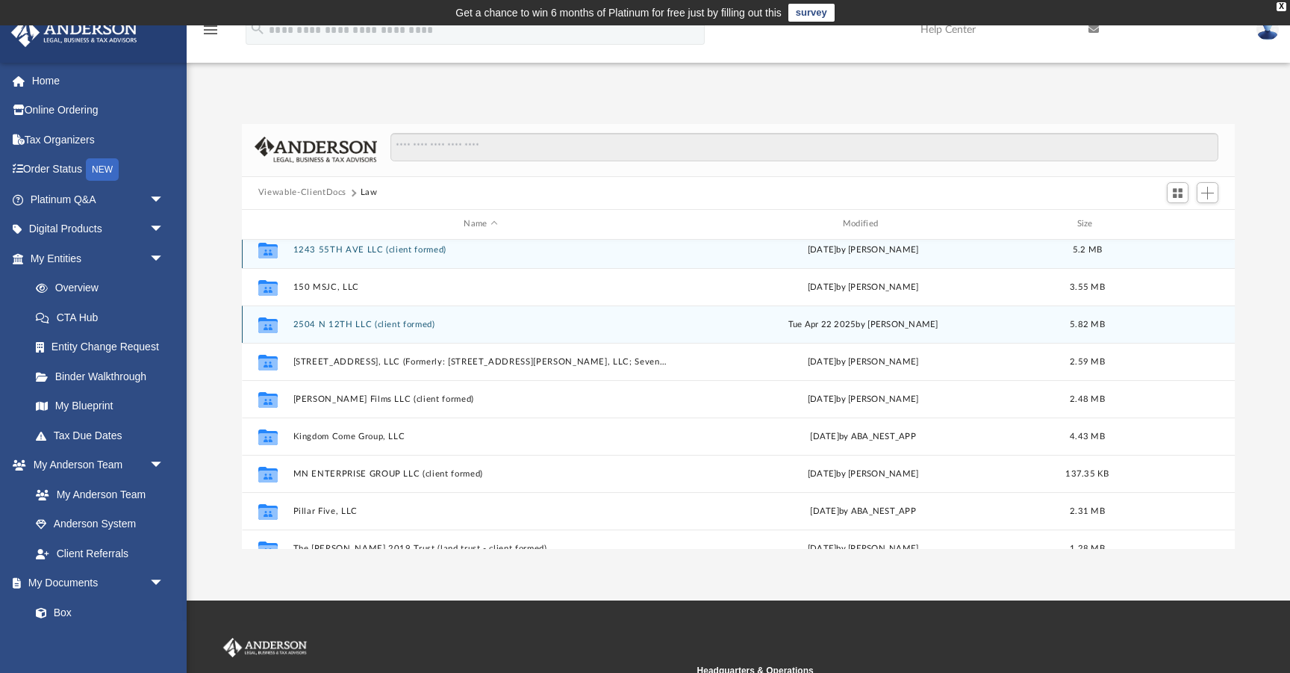
scroll to position [0, 0]
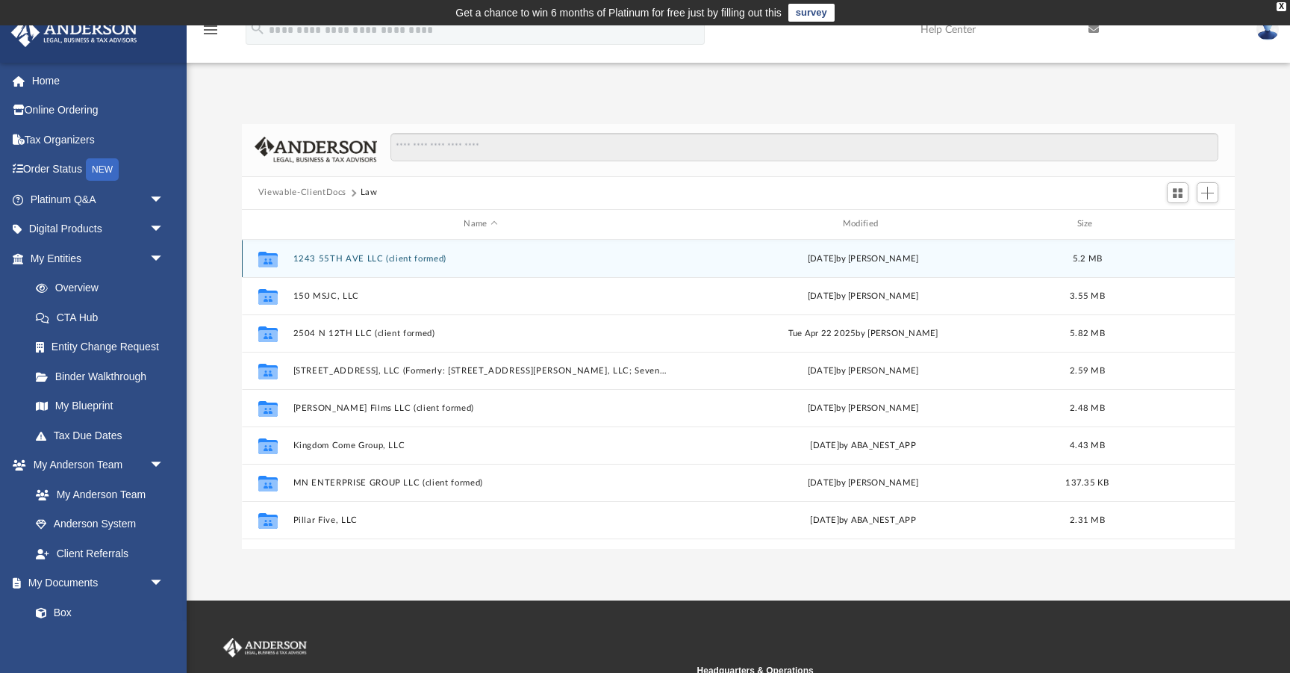
click at [366, 256] on button "1243 55TH AVE LLC (client formed)" at bounding box center [481, 259] width 376 height 10
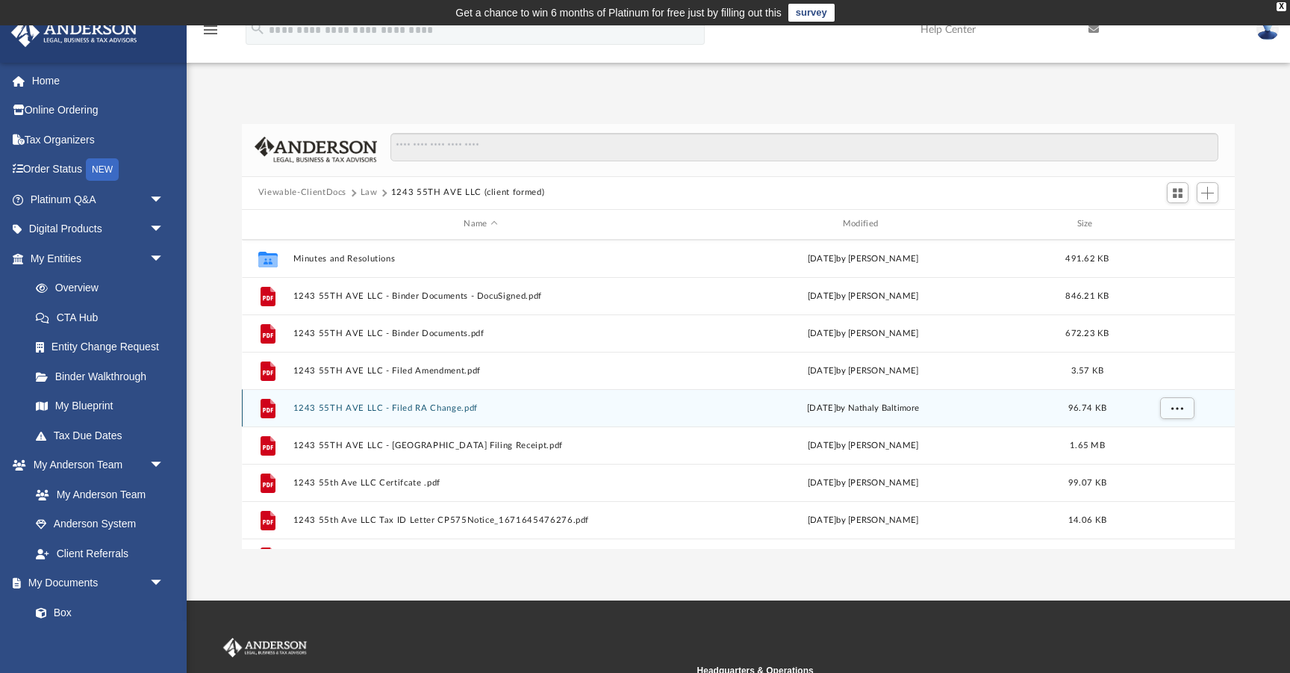
scroll to position [26, 0]
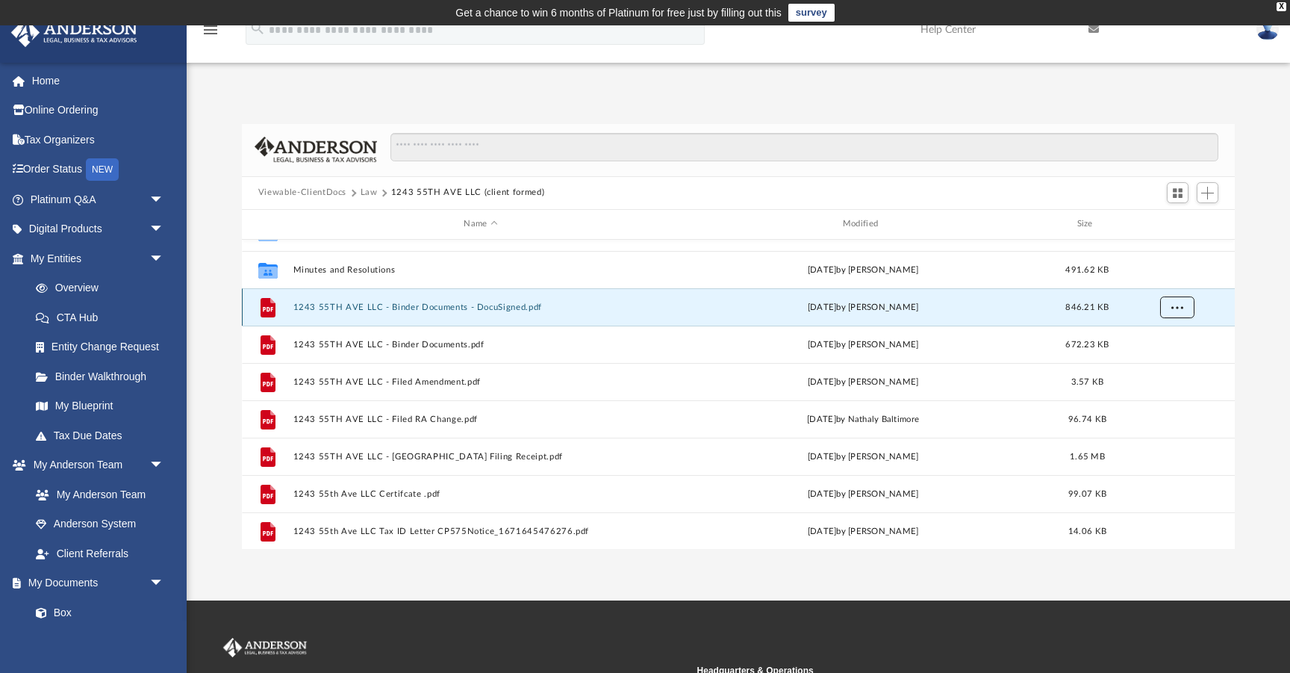
click at [1184, 302] on button "More options" at bounding box center [1177, 307] width 34 height 22
click at [1149, 366] on li "Download" at bounding box center [1163, 360] width 43 height 16
click at [369, 190] on button "Law" at bounding box center [369, 192] width 17 height 13
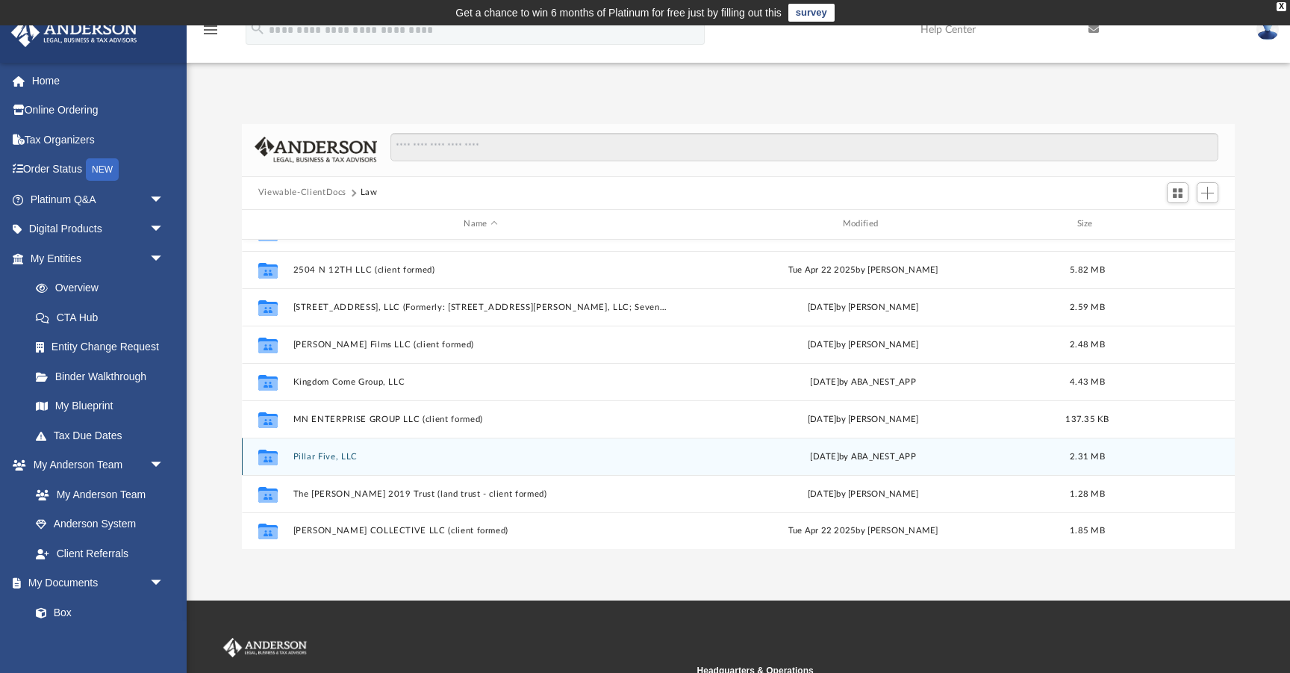
scroll to position [0, 0]
